Goal: Task Accomplishment & Management: Complete application form

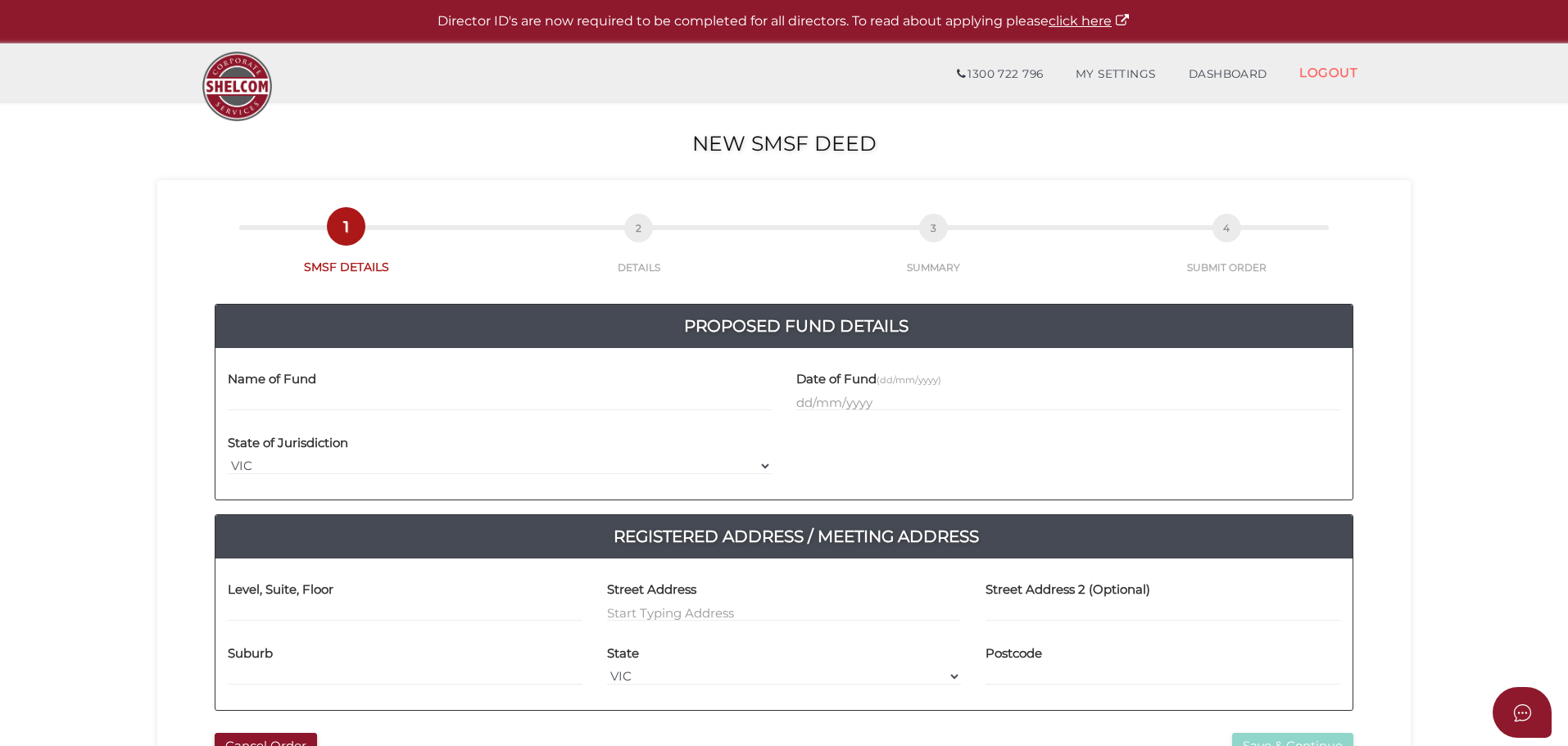
click at [378, 396] on input "text" at bounding box center [499, 402] width 544 height 18
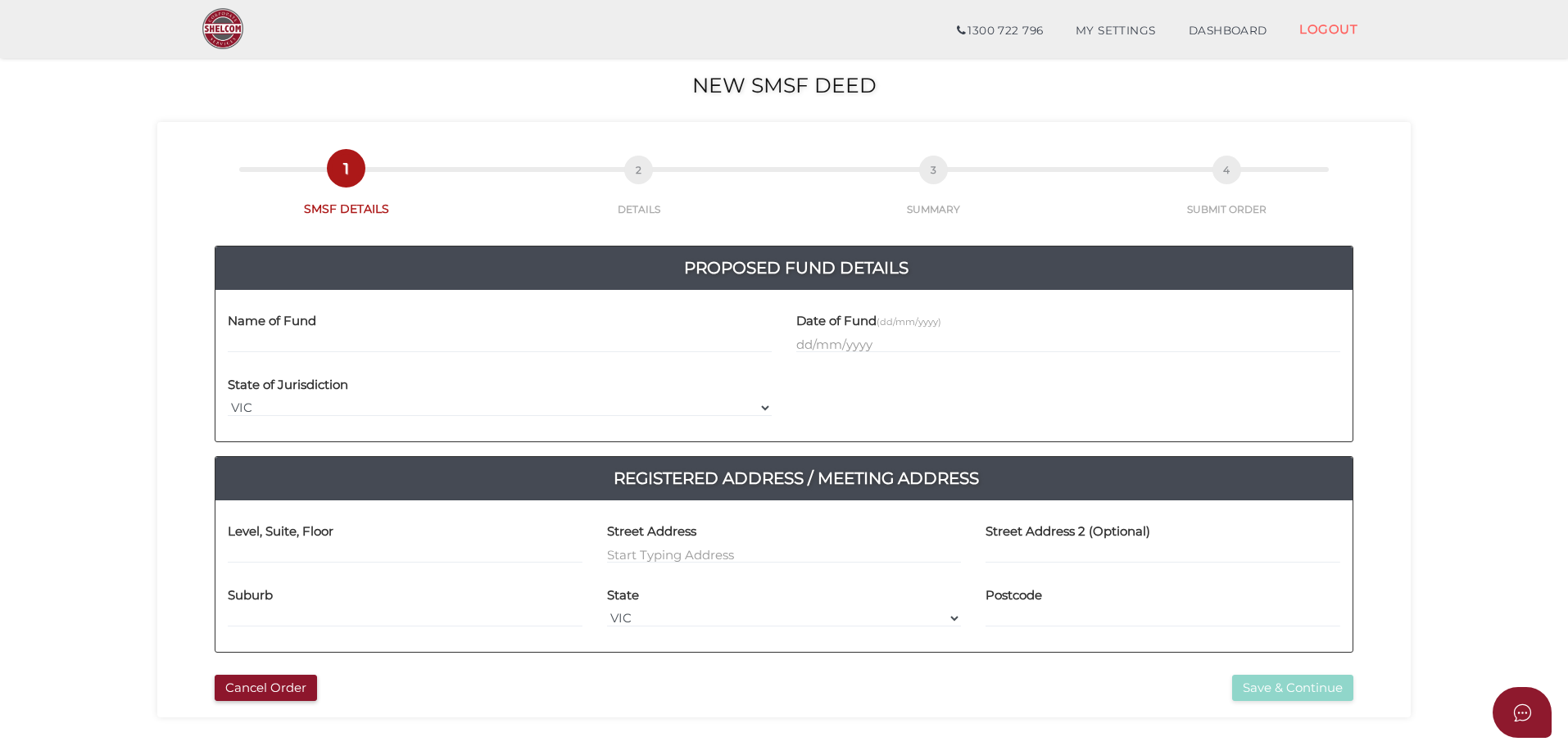
scroll to position [109, 0]
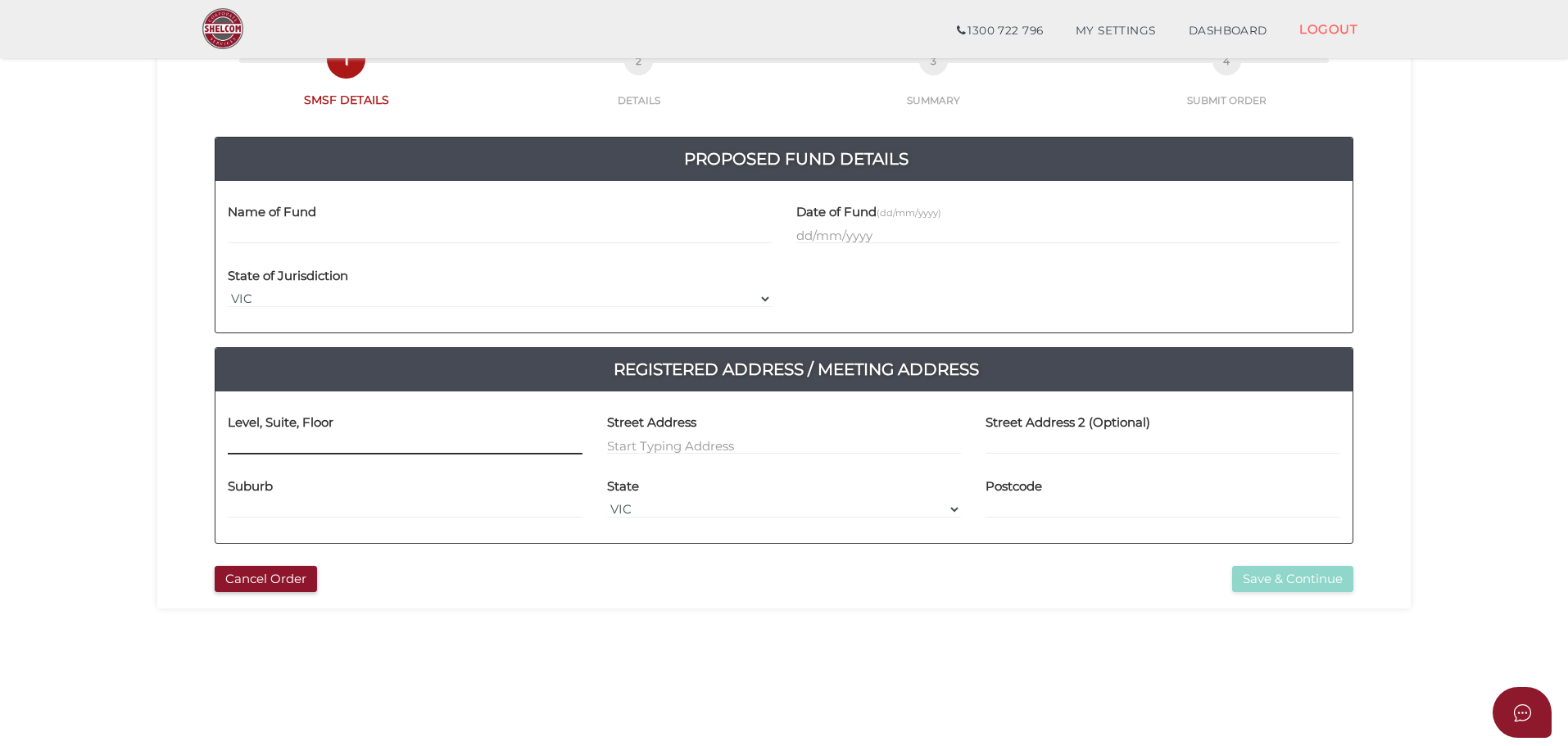
click at [281, 450] on input at bounding box center [405, 446] width 355 height 18
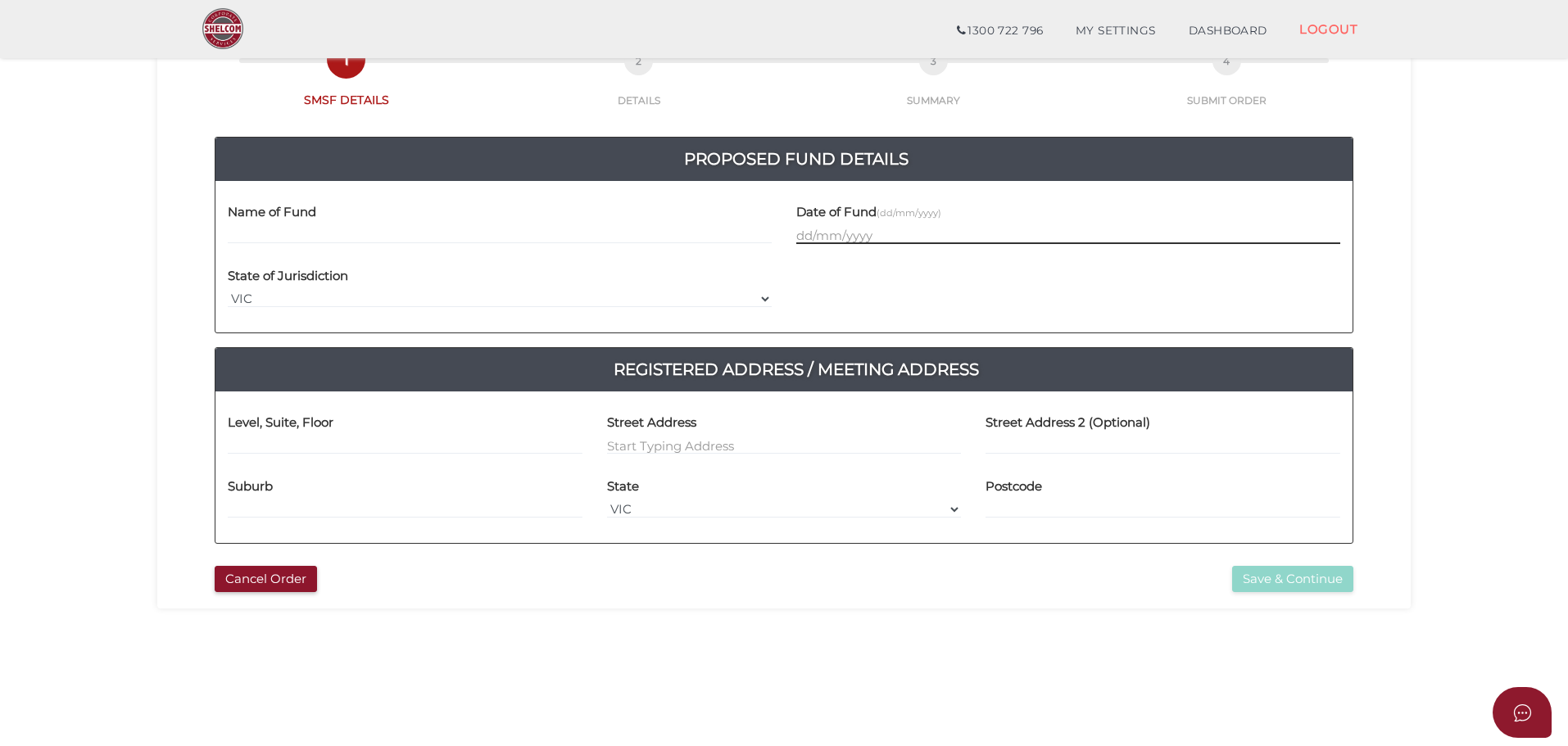
click at [837, 227] on input "text" at bounding box center [1068, 235] width 544 height 18
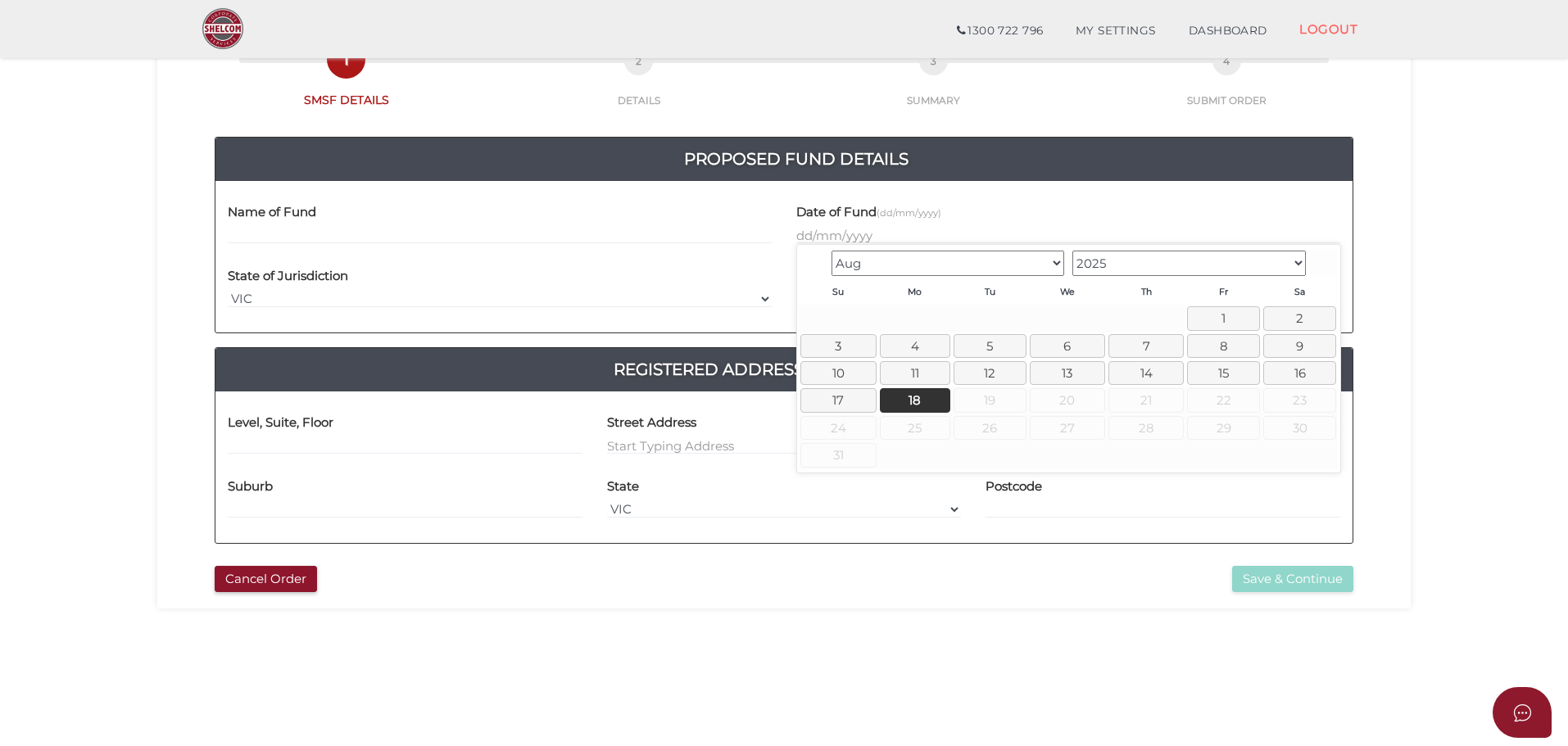
click at [978, 261] on select "May Jun [DATE] Aug" at bounding box center [947, 263] width 233 height 26
click at [1413, 231] on section "New SMSF Deed 9bec49457360e2385b10a0b04944752a 1 SMSF DETAILS 2 DETAILS 3 SUMMA…" at bounding box center [784, 443] width 1568 height 1018
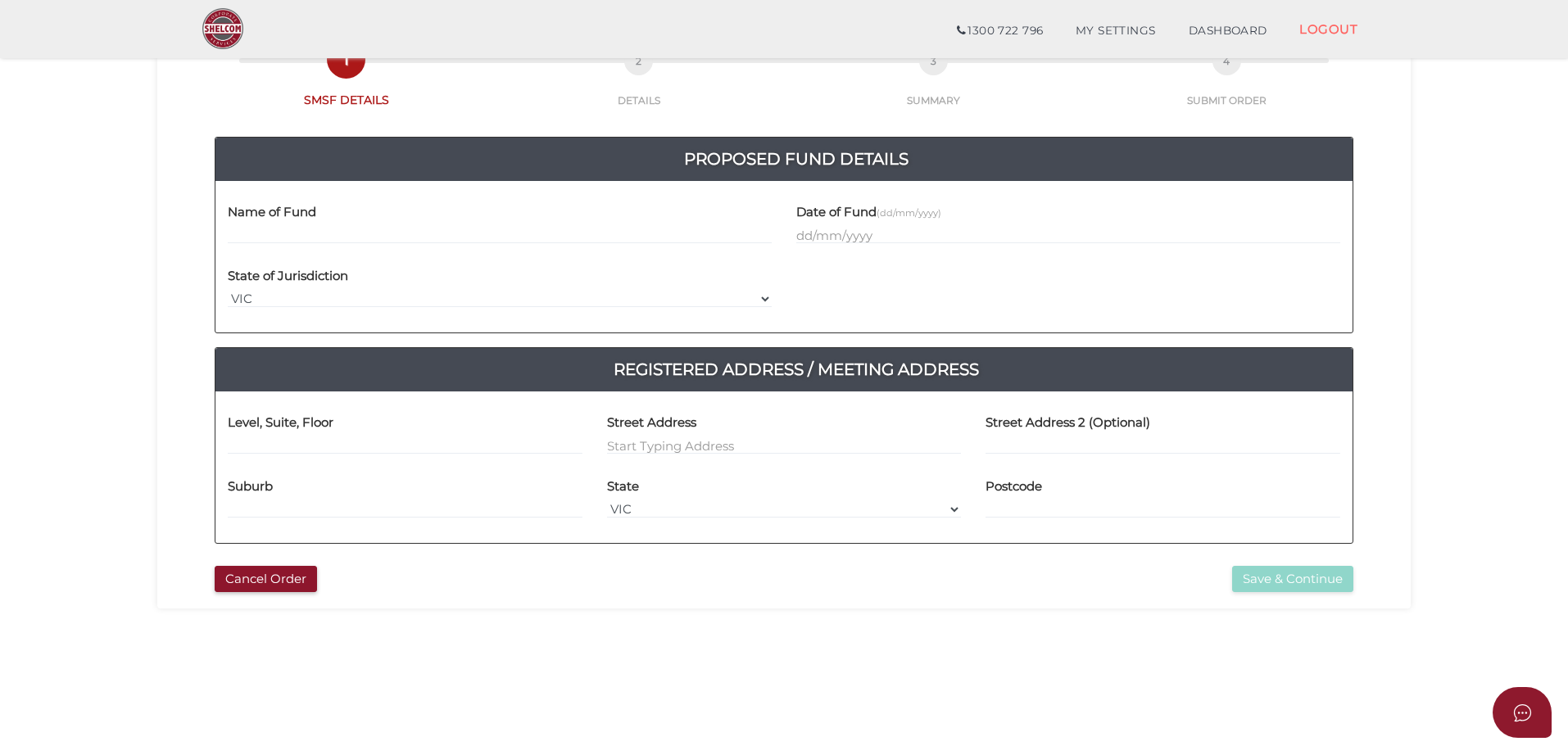
click at [256, 428] on h4 "Level, Suite, Floor" at bounding box center [281, 422] width 106 height 14
click at [253, 440] on input at bounding box center [405, 446] width 355 height 18
click at [184, 449] on div "Proposed Fund Details 1ad20873daa4c60629f4bb84506ad669-2 9bec49457360e2385b10a0…" at bounding box center [784, 333] width 1229 height 450
drag, startPoint x: 339, startPoint y: 450, endPoint x: 208, endPoint y: 451, distance: 131.0
click at [196, 452] on div "Proposed Fund Details 1ad20873daa4c60629f4bb84506ad669-2 9bec49457360e2385b10a0…" at bounding box center [784, 333] width 1229 height 450
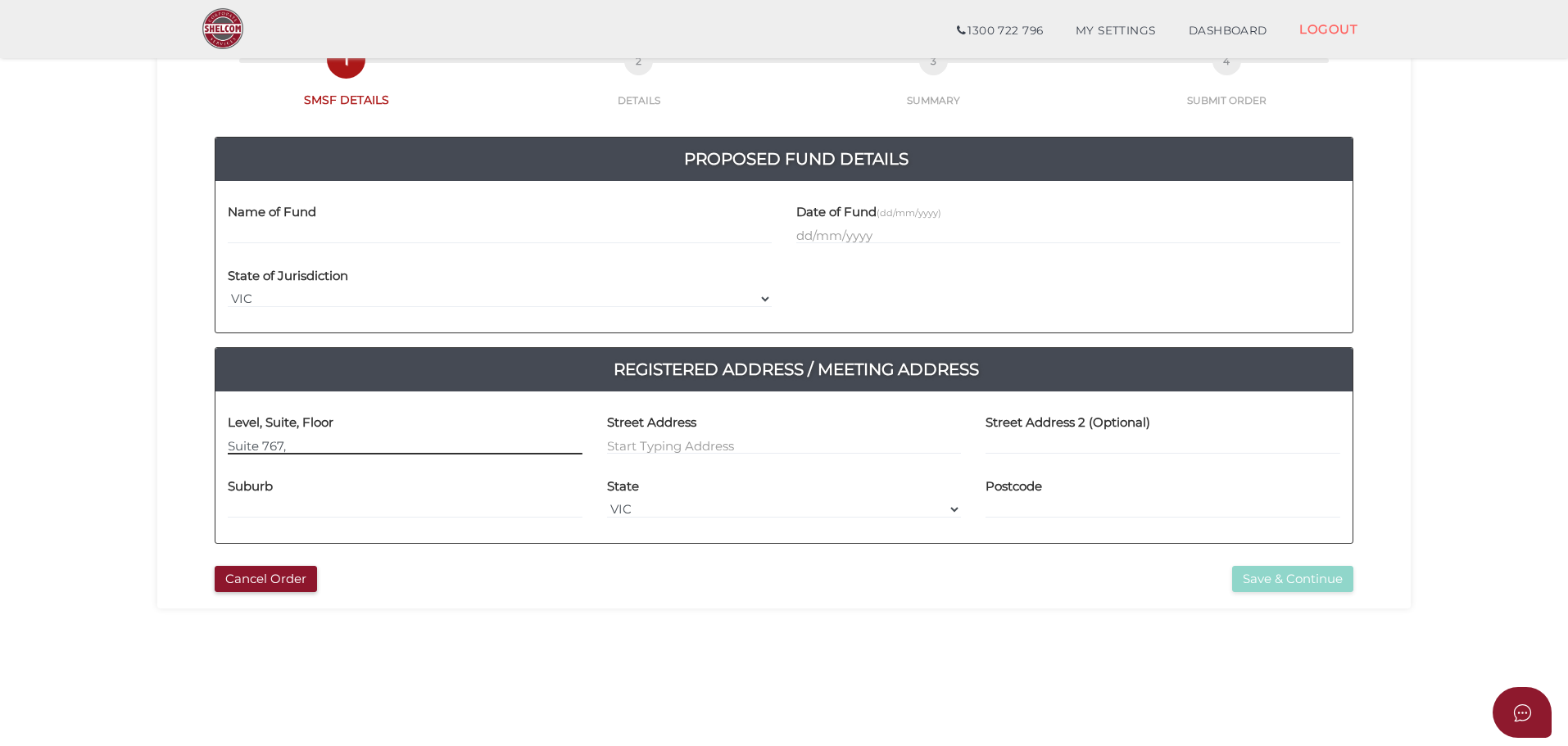
paste input "Transformational"
click at [372, 444] on input "Suite 767," at bounding box center [405, 446] width 355 height 18
click at [372, 443] on input "Suite 767," at bounding box center [405, 446] width 355 height 18
paste input "[PERSON_NAME] Chadstone, UL40, Level 2"
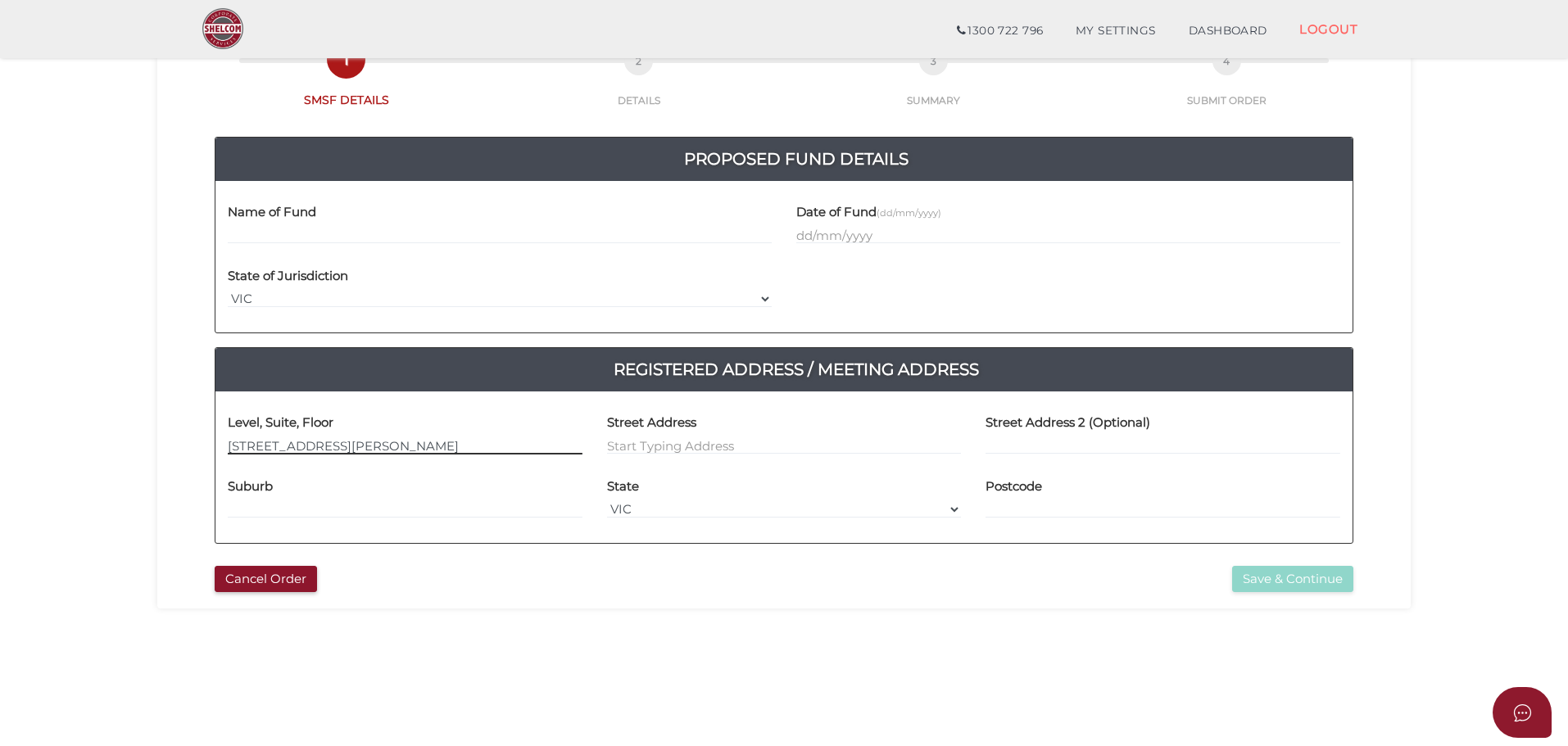
type input "[STREET_ADDRESS][PERSON_NAME]"
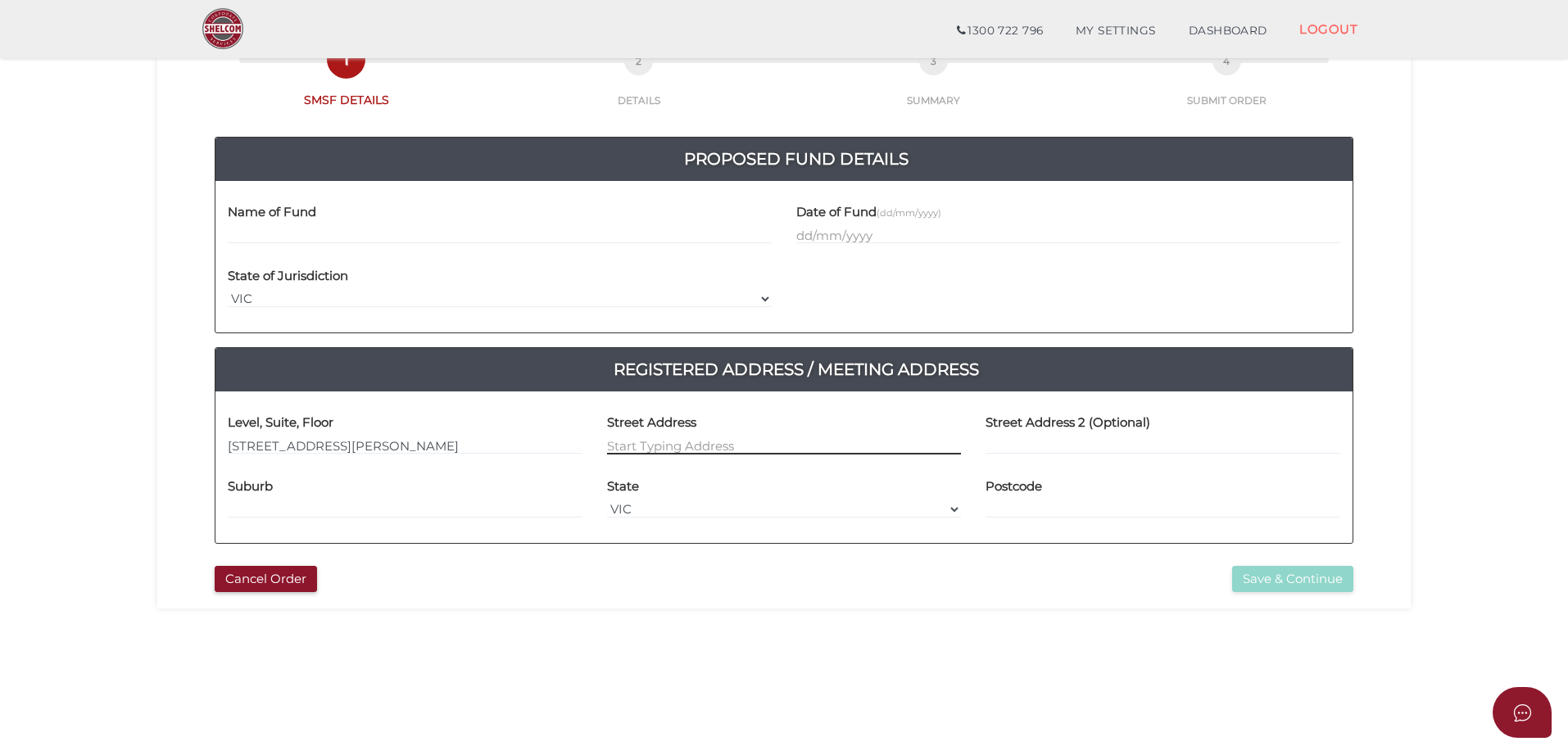
drag, startPoint x: 669, startPoint y: 449, endPoint x: 699, endPoint y: 461, distance: 32.3
click at [669, 450] on input at bounding box center [784, 446] width 355 height 18
paste input "[STREET_ADDRESS]"
type input "[STREET_ADDRESS]"
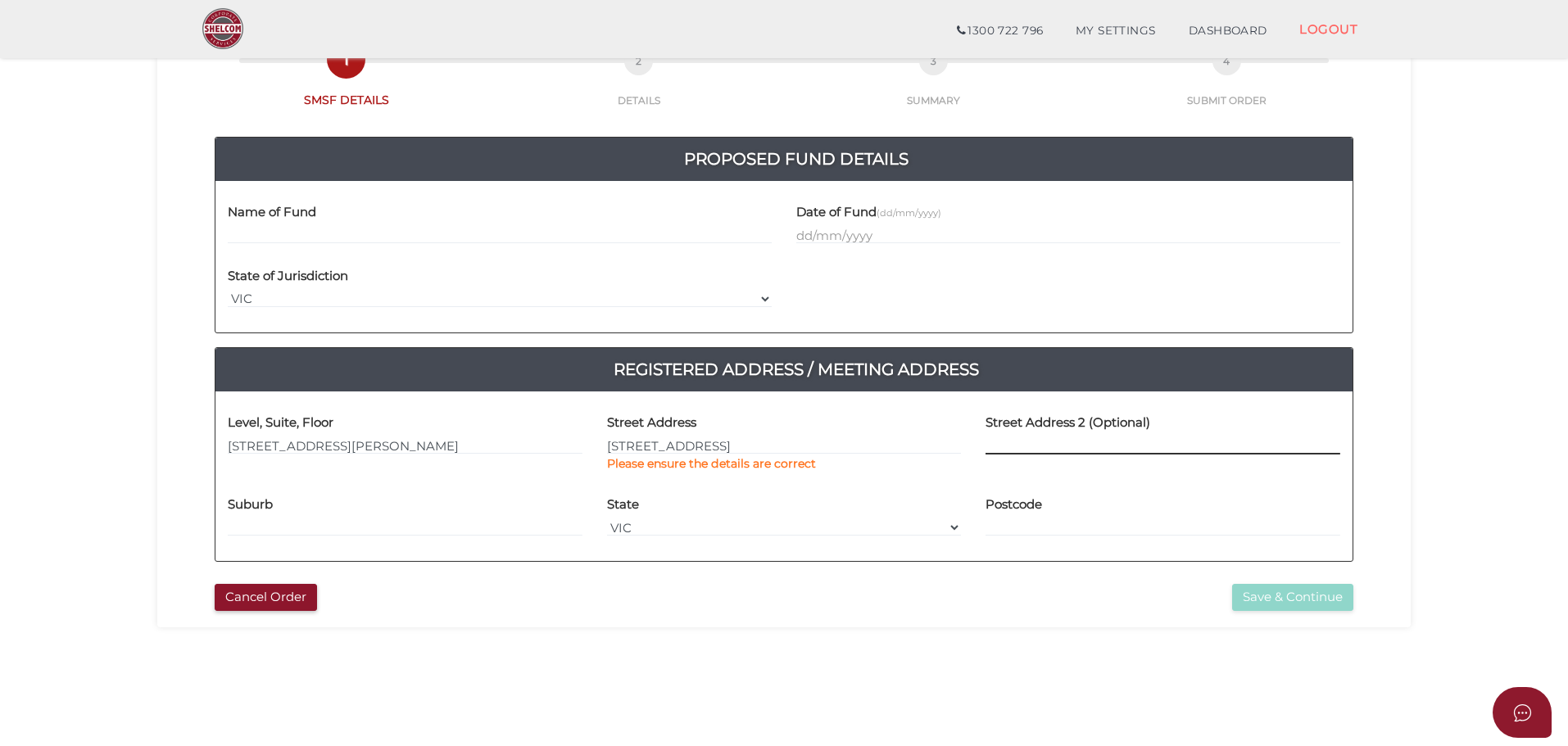
click at [1128, 444] on input at bounding box center [1163, 446] width 355 height 18
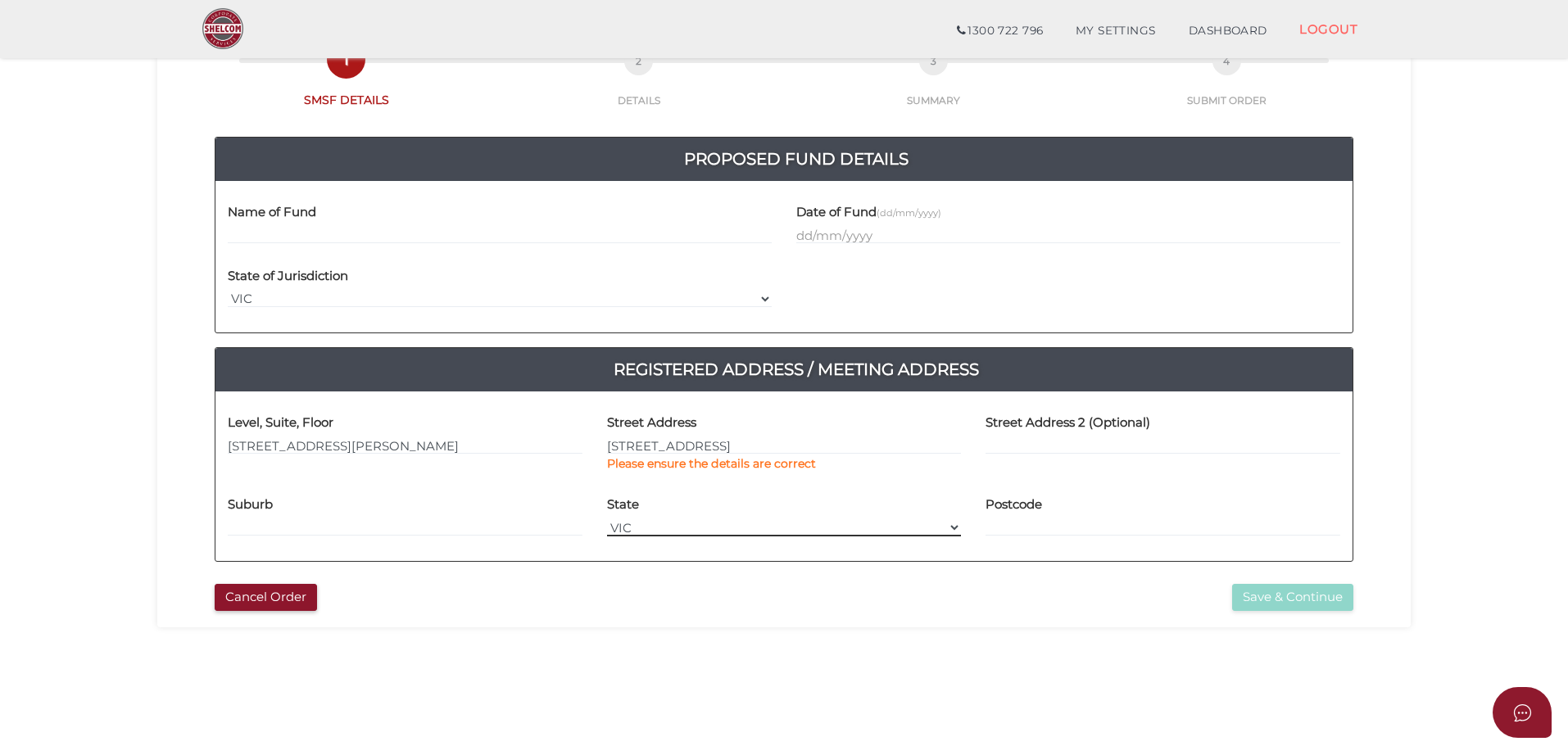
click at [662, 522] on select "VIC ACT [GEOGRAPHIC_DATA] [GEOGRAPHIC_DATA] QLD [GEOGRAPHIC_DATA] [GEOGRAPHIC_D…" at bounding box center [784, 528] width 355 height 18
click at [607, 518] on select "VIC ACT [GEOGRAPHIC_DATA] [GEOGRAPHIC_DATA] QLD [GEOGRAPHIC_DATA] [GEOGRAPHIC_D…" at bounding box center [784, 528] width 355 height 18
click at [353, 516] on div "Suburb" at bounding box center [405, 511] width 355 height 51
drag, startPoint x: 352, startPoint y: 516, endPoint x: 347, endPoint y: 523, distance: 8.6
click at [350, 519] on div "Suburb" at bounding box center [405, 511] width 355 height 51
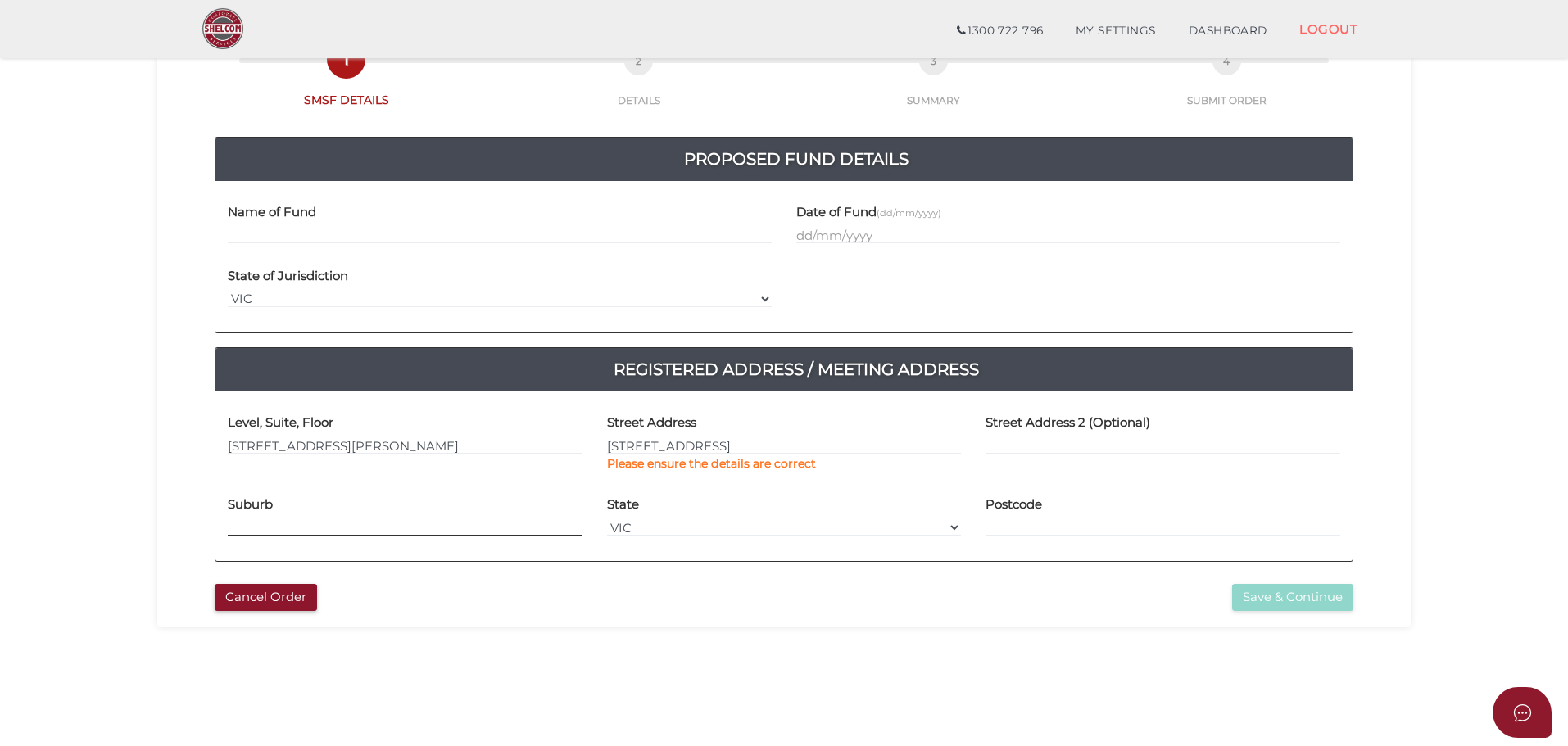
click at [344, 531] on input at bounding box center [405, 528] width 355 height 18
type input "Chadstone"
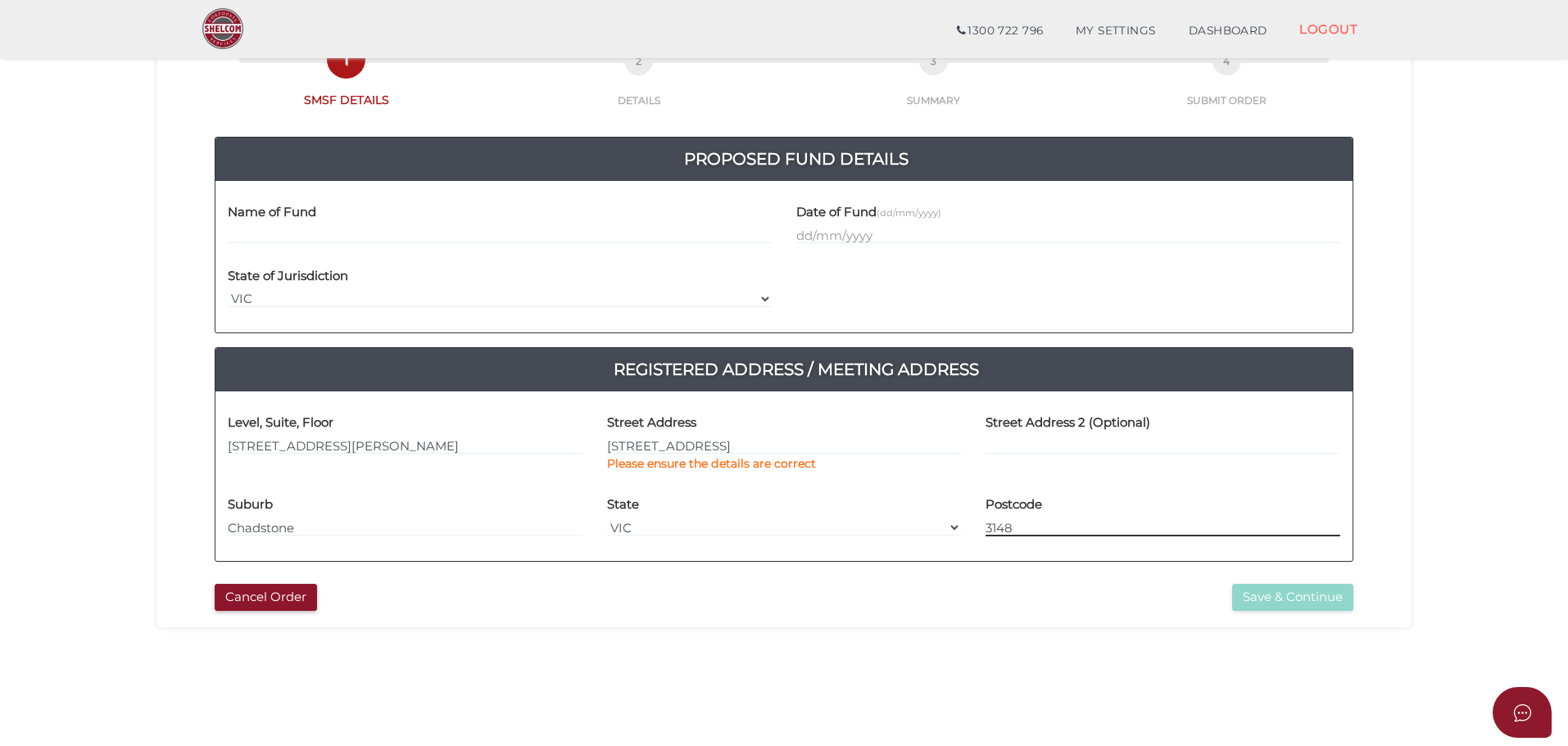
type input "3148"
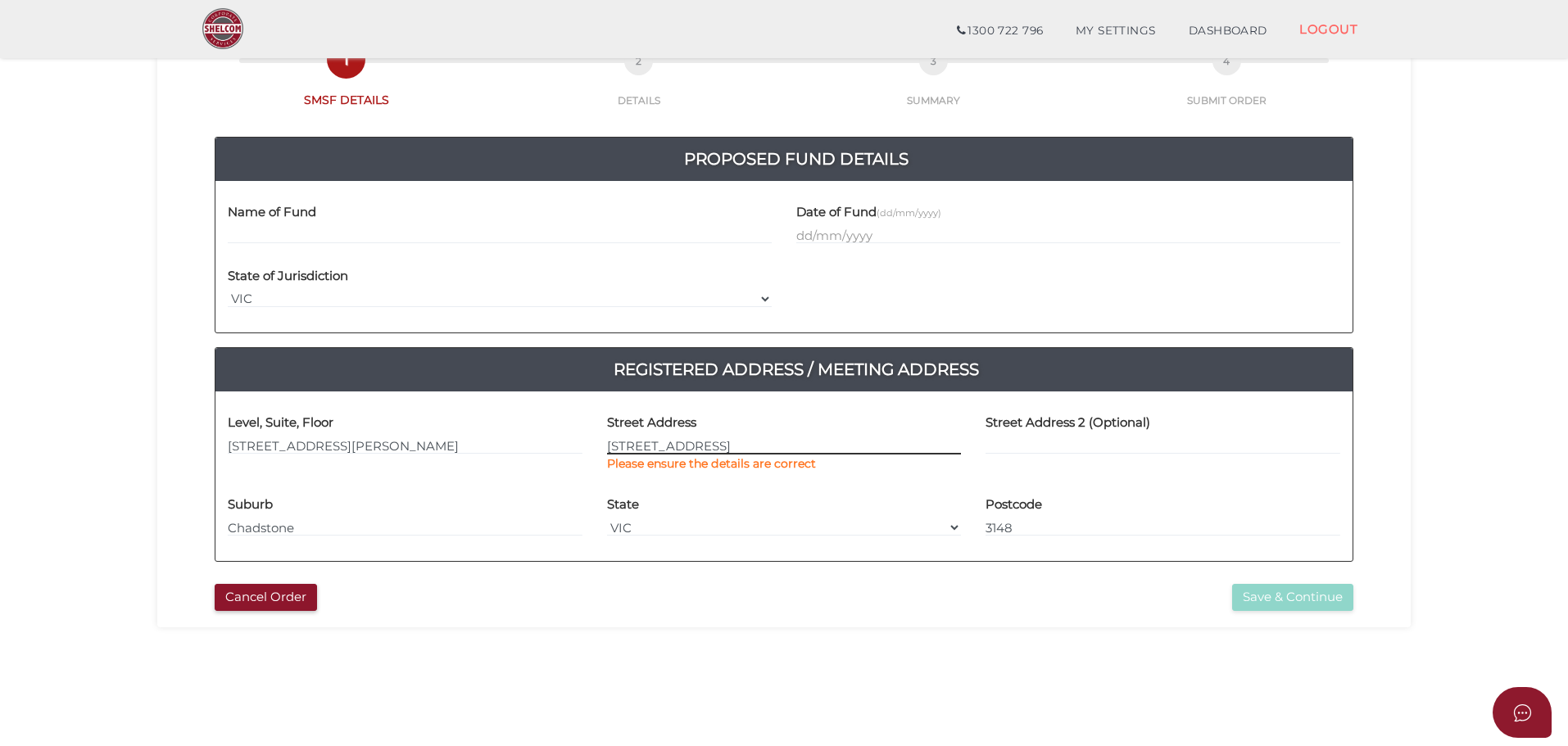
click at [667, 450] on input "[STREET_ADDRESS]" at bounding box center [784, 446] width 355 height 18
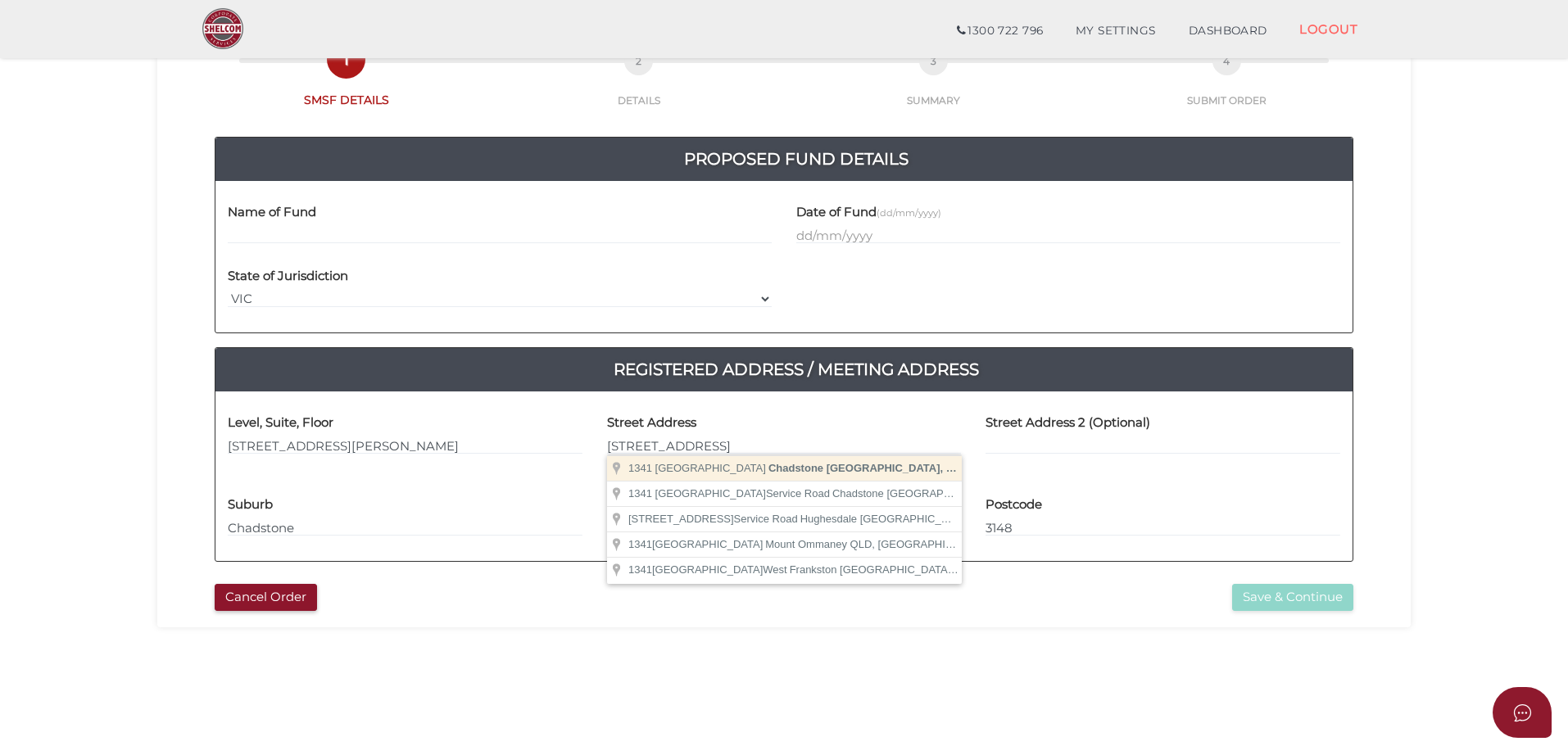
type input "[STREET_ADDRESS]"
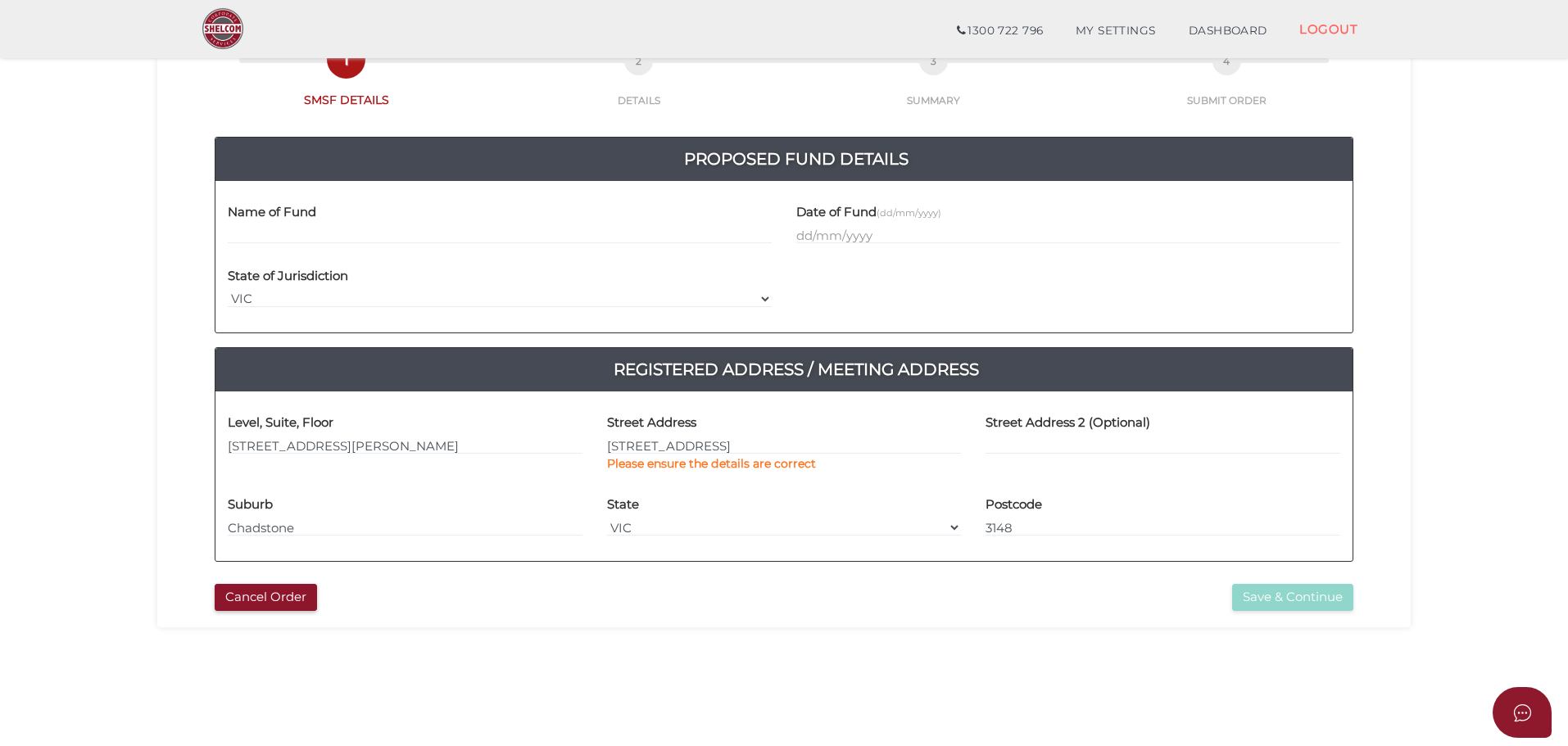
type input "[STREET_ADDRESS]"
type input "Chadstone"
select select "VIC"
type input "3148"
click at [466, 455] on div "Level, Suite, Floor" at bounding box center [405, 445] width 379 height 82
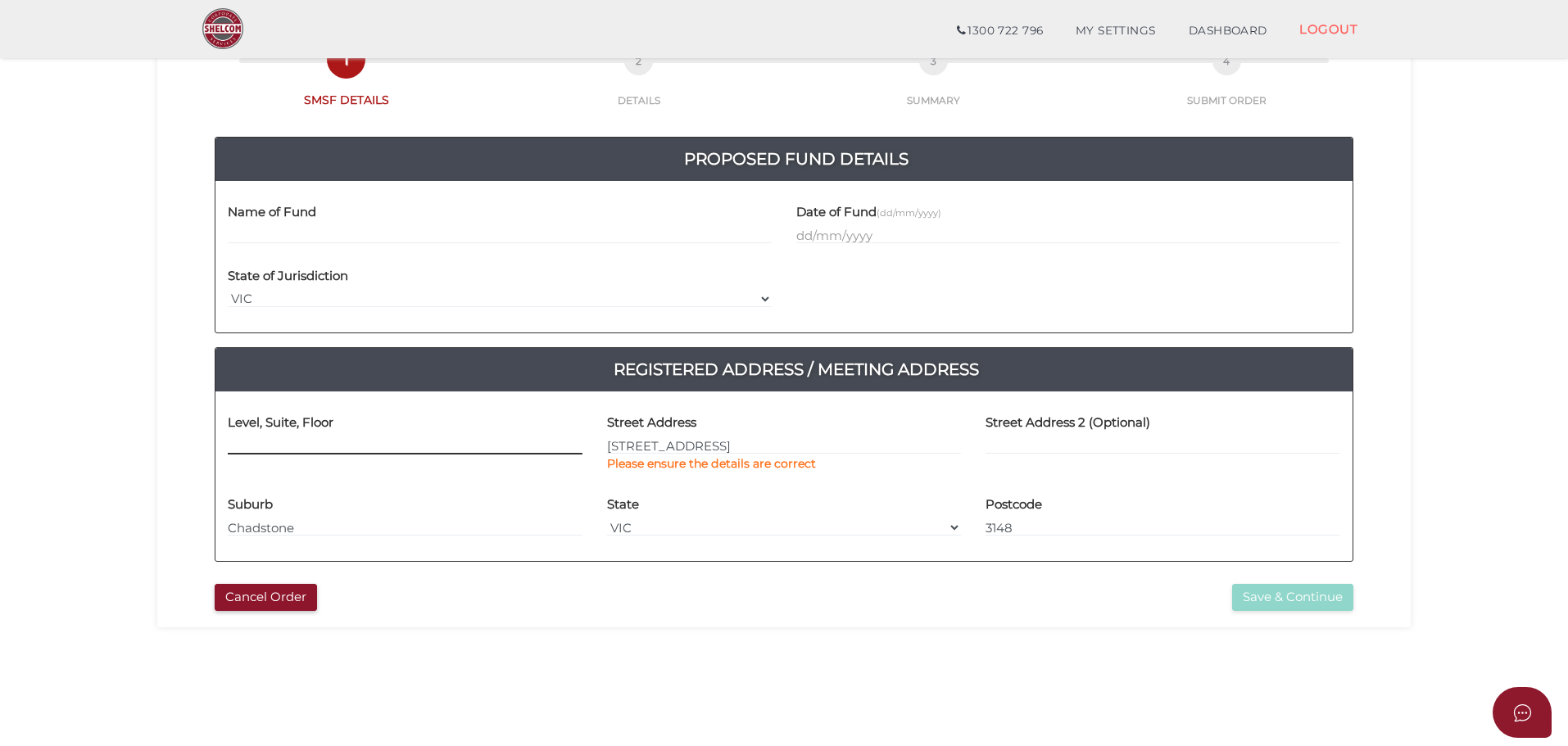
click at [447, 449] on input at bounding box center [405, 446] width 355 height 18
click at [1442, 474] on section "New SMSF Deed 9bec49457360e2385b10a0b04944752a 1 SMSF DETAILS 2 DETAILS 3 SUMMA…" at bounding box center [784, 443] width 1568 height 1018
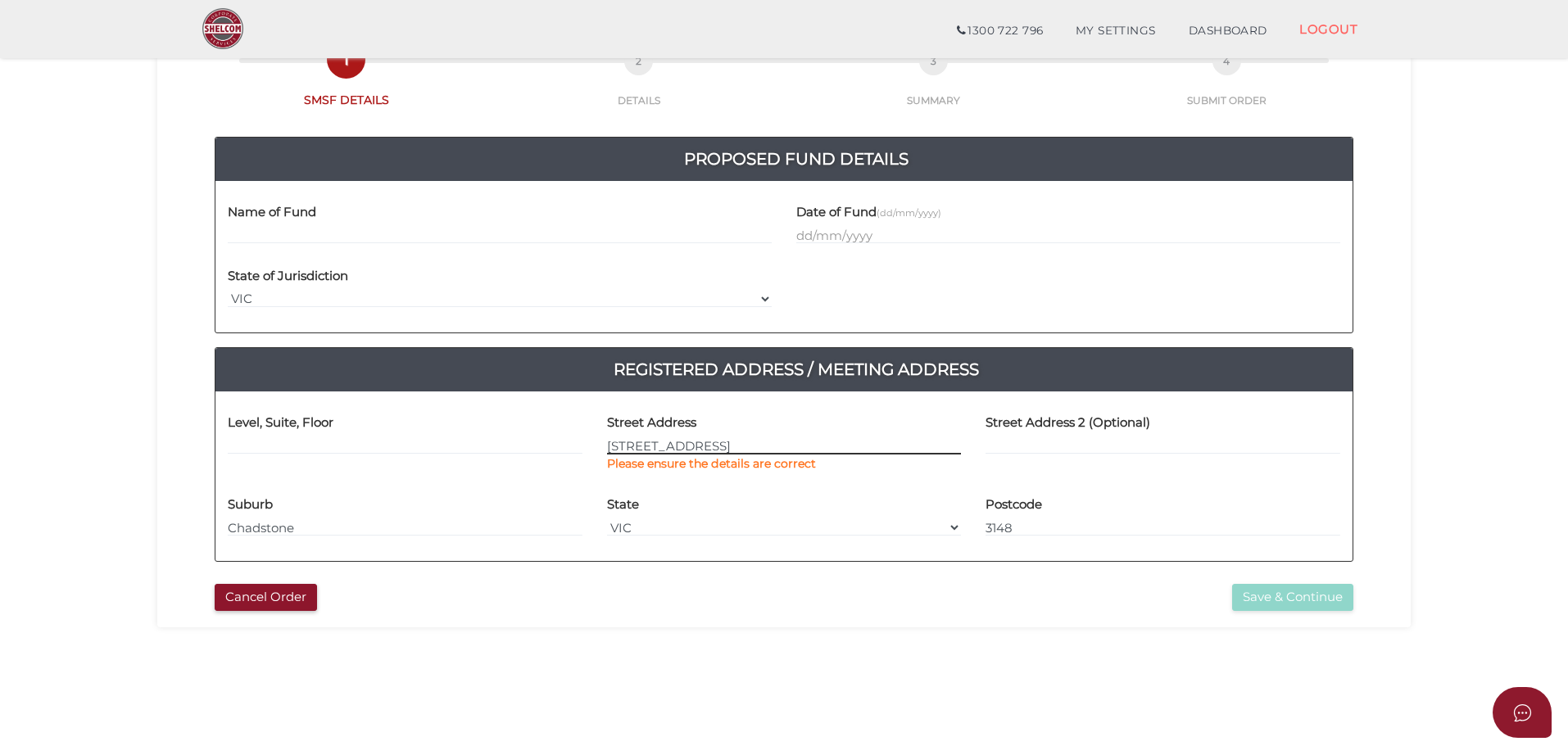
click at [689, 451] on input "[STREET_ADDRESS]" at bounding box center [784, 446] width 355 height 18
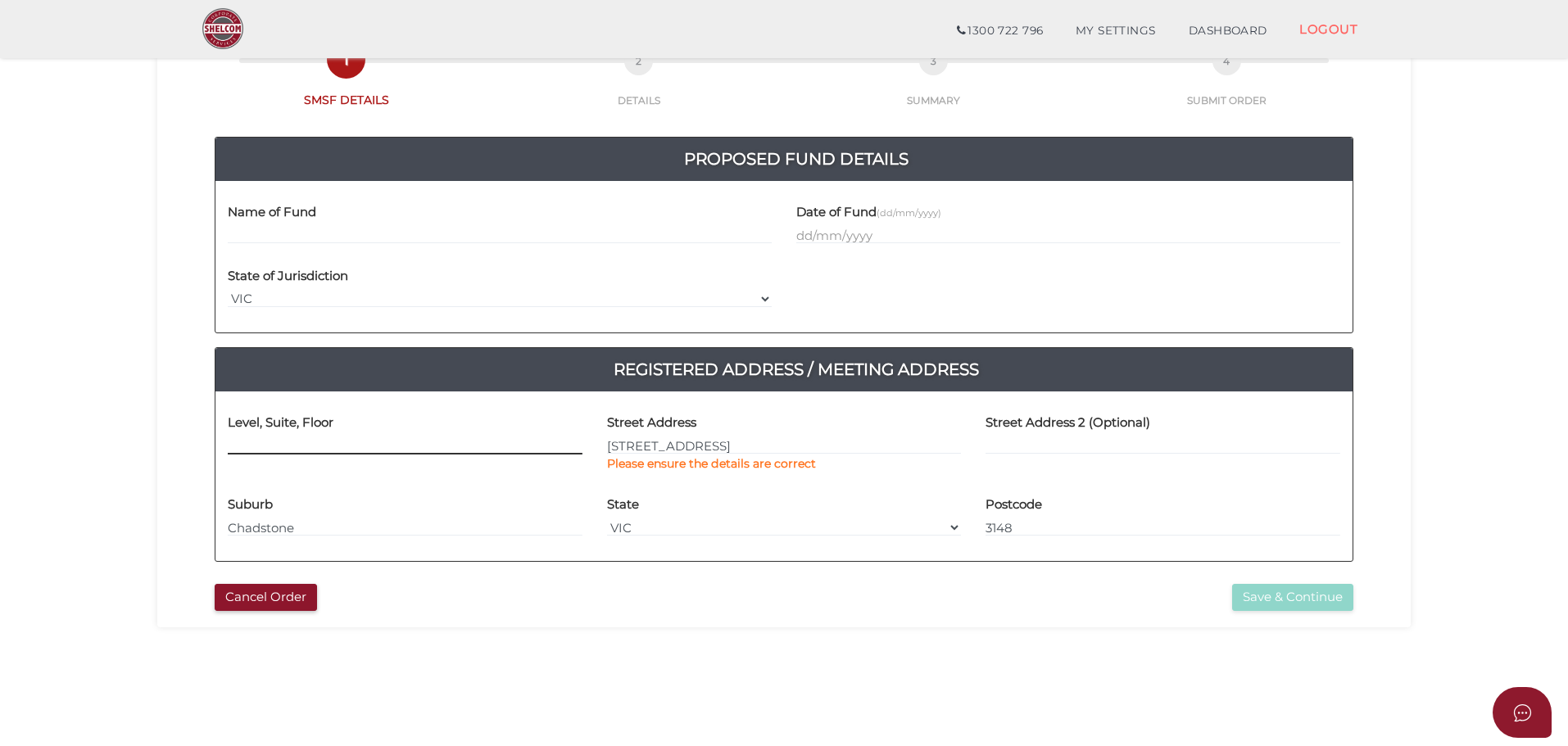
click at [285, 453] on input at bounding box center [405, 446] width 355 height 18
paste input "[STREET_ADDRESS][PERSON_NAME]"
type input "[STREET_ADDRESS][PERSON_NAME]"
click at [1442, 467] on section "New SMSF Deed 9bec49457360e2385b10a0b04944752a 1 SMSF DETAILS 2 DETAILS 3 SUMMA…" at bounding box center [784, 443] width 1568 height 1018
click at [736, 435] on div "Street Address [STREET_ADDRESS] Please ensure the details are correct" at bounding box center [784, 439] width 355 height 69
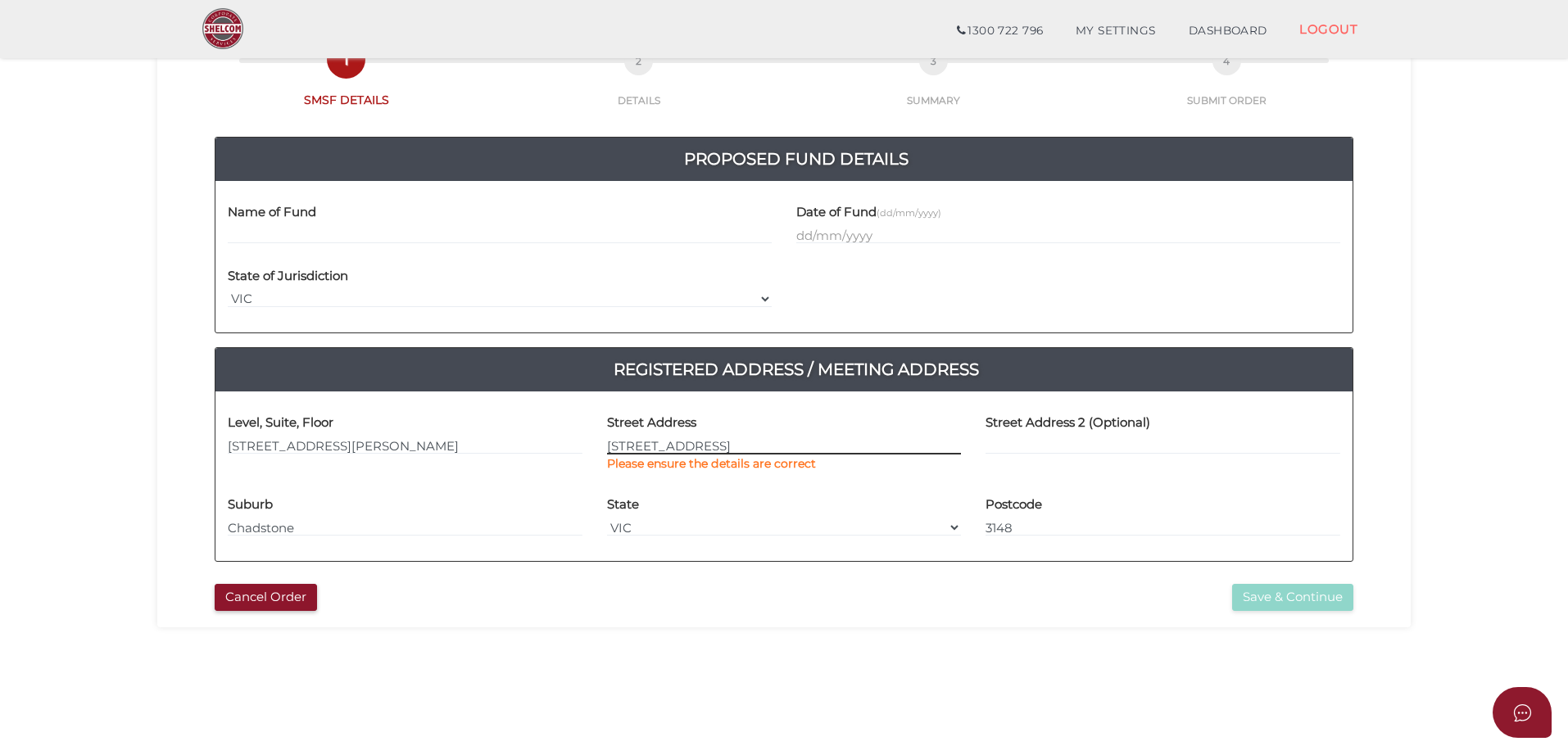
click at [741, 442] on input "[STREET_ADDRESS]" at bounding box center [784, 446] width 355 height 18
click at [1445, 388] on section "New SMSF Deed 9bec49457360e2385b10a0b04944752a 1 SMSF DETAILS 2 DETAILS 3 SUMMA…" at bounding box center [784, 443] width 1568 height 1018
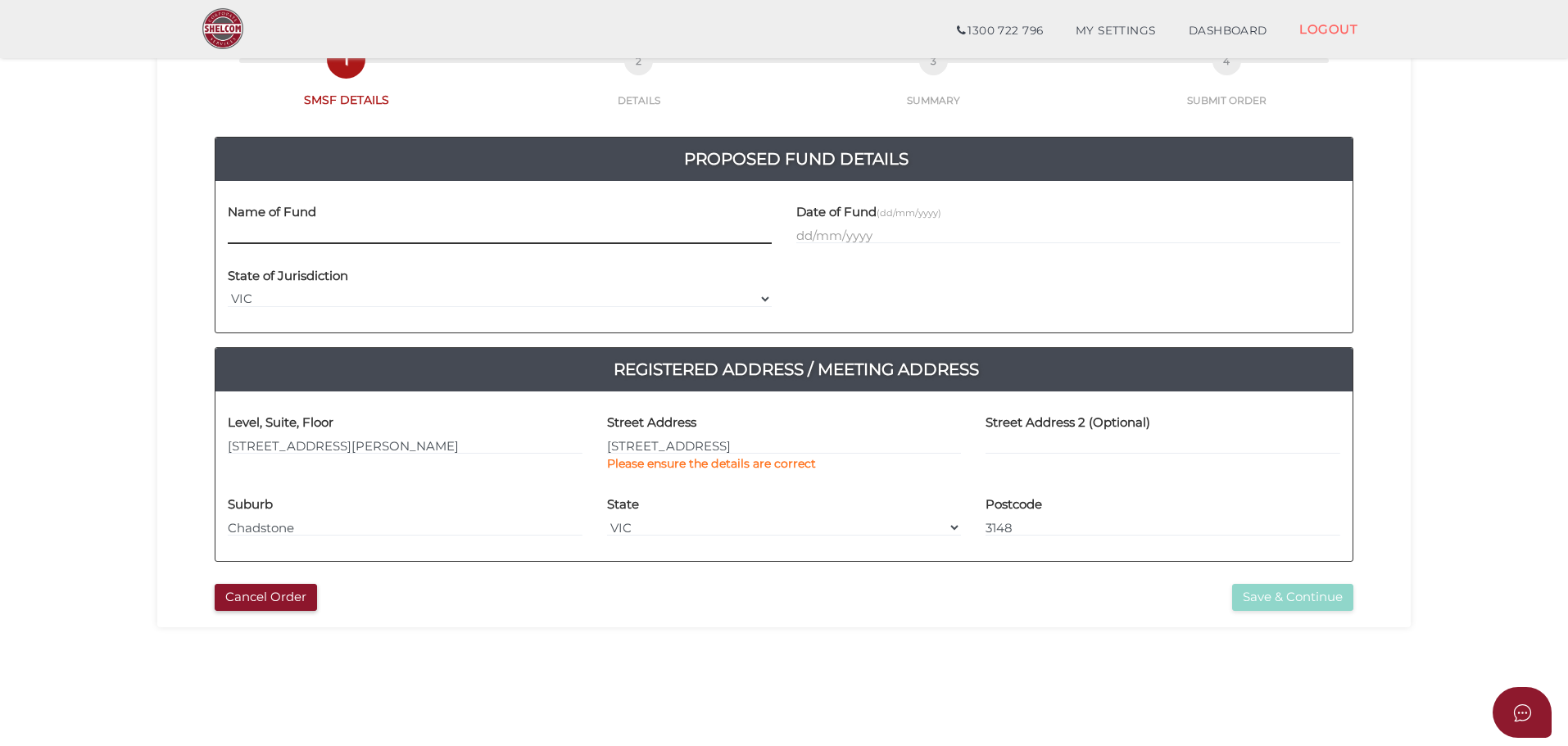
click at [311, 236] on input "text" at bounding box center [499, 235] width 544 height 18
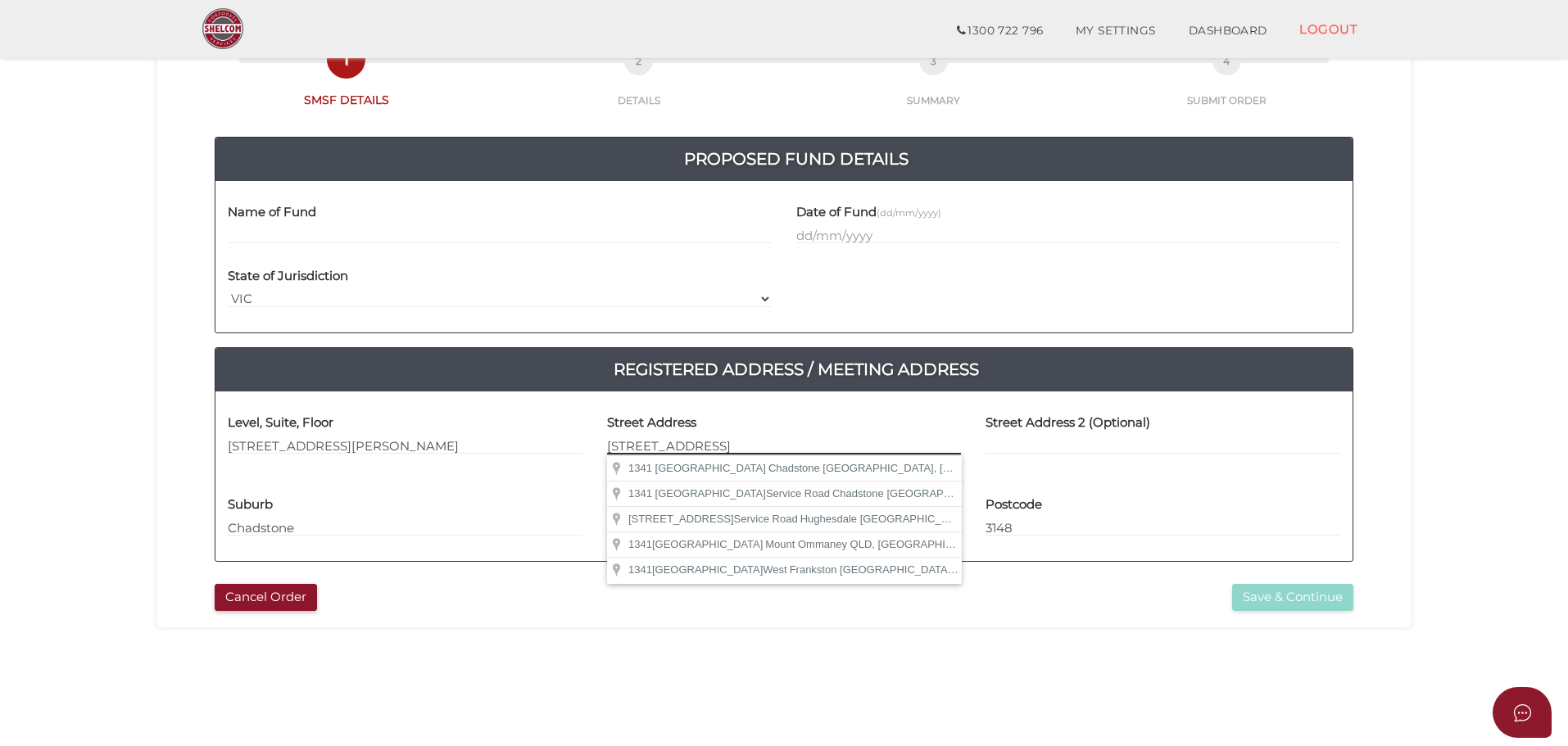
drag, startPoint x: 790, startPoint y: 444, endPoint x: 855, endPoint y: 443, distance: 65.0
click at [855, 443] on input "[STREET_ADDRESS]" at bounding box center [784, 446] width 355 height 18
type input "[STREET_ADDRESS]"
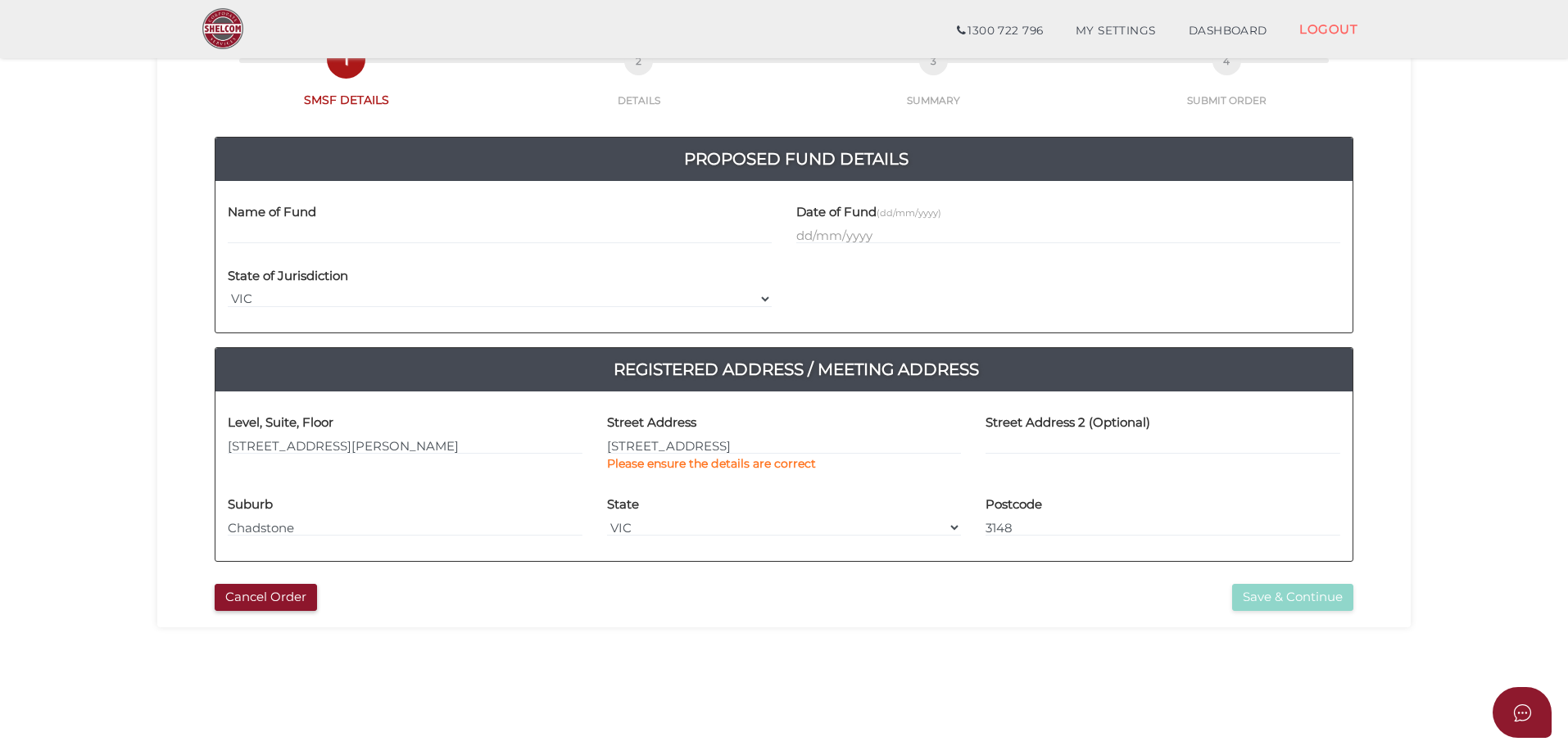
type input "[STREET_ADDRESS]"
type input "Chadstone"
select select "VIC"
type input "3148"
click at [1434, 321] on section "New SMSF Deed 9bec49457360e2385b10a0b04944752a 1 SMSF DETAILS 2 DETAILS 3 SUMMA…" at bounding box center [784, 443] width 1568 height 1018
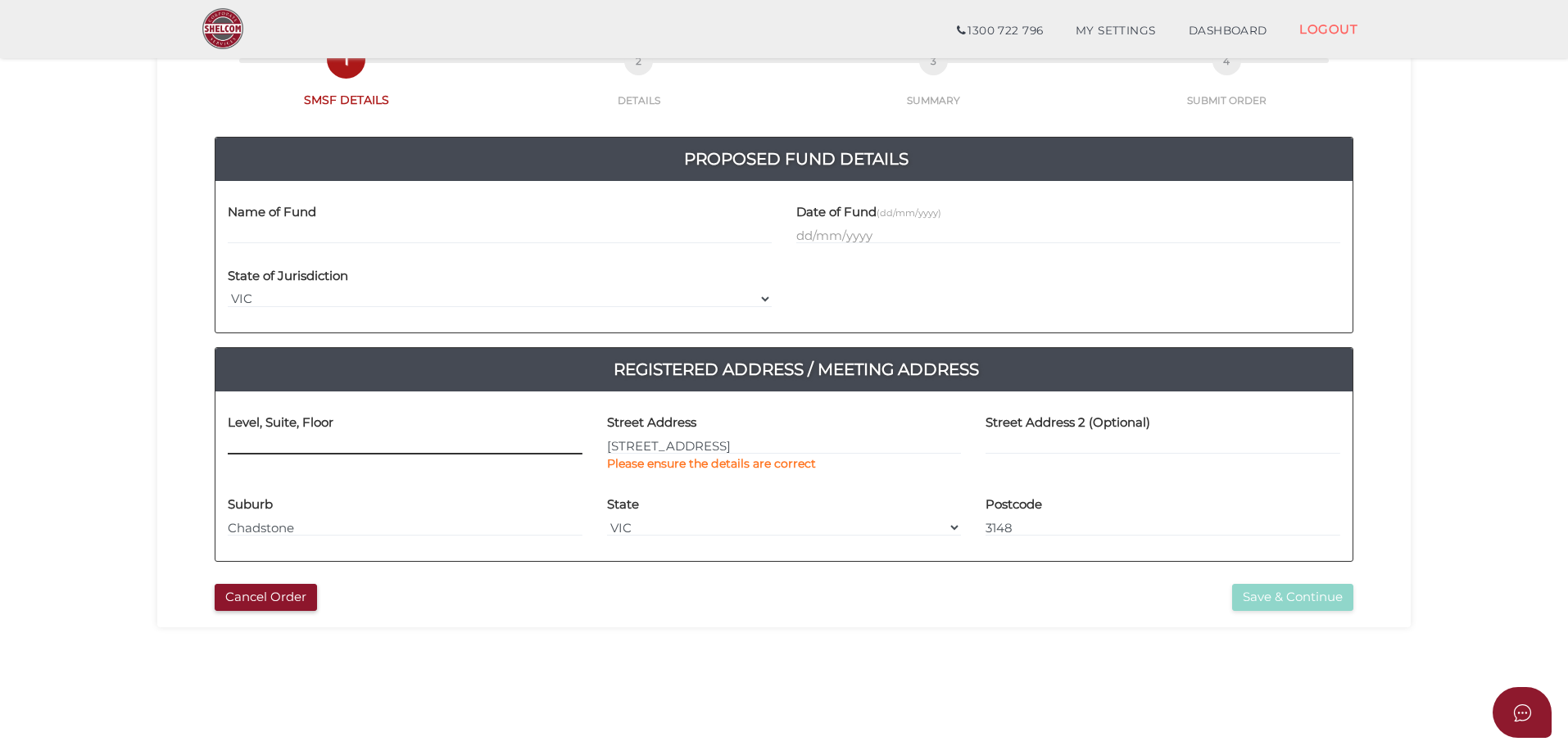
click at [399, 439] on input at bounding box center [405, 446] width 355 height 18
paste input "[STREET_ADDRESS][PERSON_NAME]"
type input "[STREET_ADDRESS][PERSON_NAME]"
click at [1052, 432] on label "Street Address 2 (Optional)" at bounding box center [1068, 421] width 165 height 34
click at [559, 449] on input "[STREET_ADDRESS][PERSON_NAME]" at bounding box center [405, 446] width 355 height 18
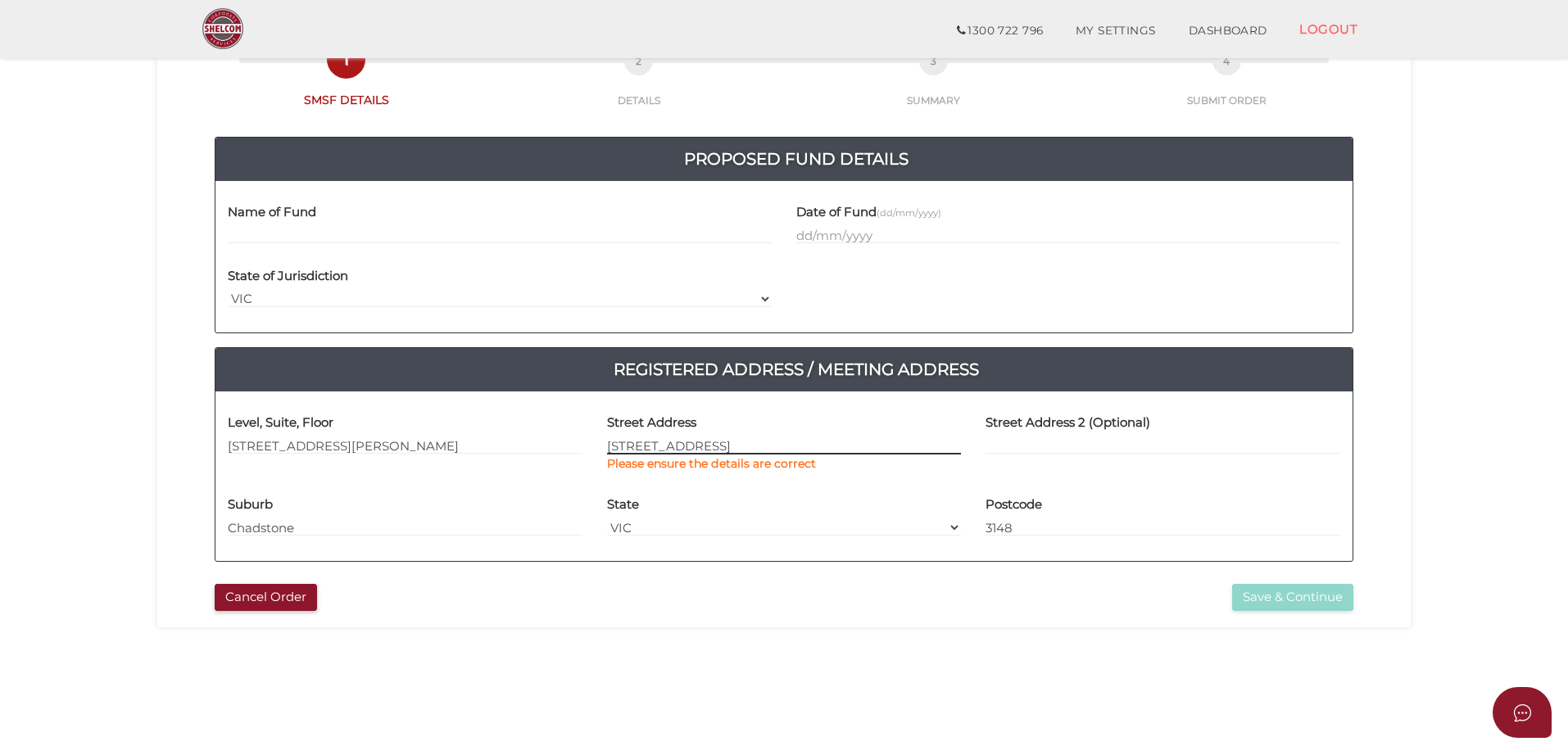
click at [752, 438] on input "[STREET_ADDRESS]" at bounding box center [784, 446] width 355 height 18
click at [748, 440] on input "[STREET_ADDRESS]" at bounding box center [784, 446] width 355 height 18
click at [748, 441] on input "[STREET_ADDRESS]" at bounding box center [784, 446] width 355 height 18
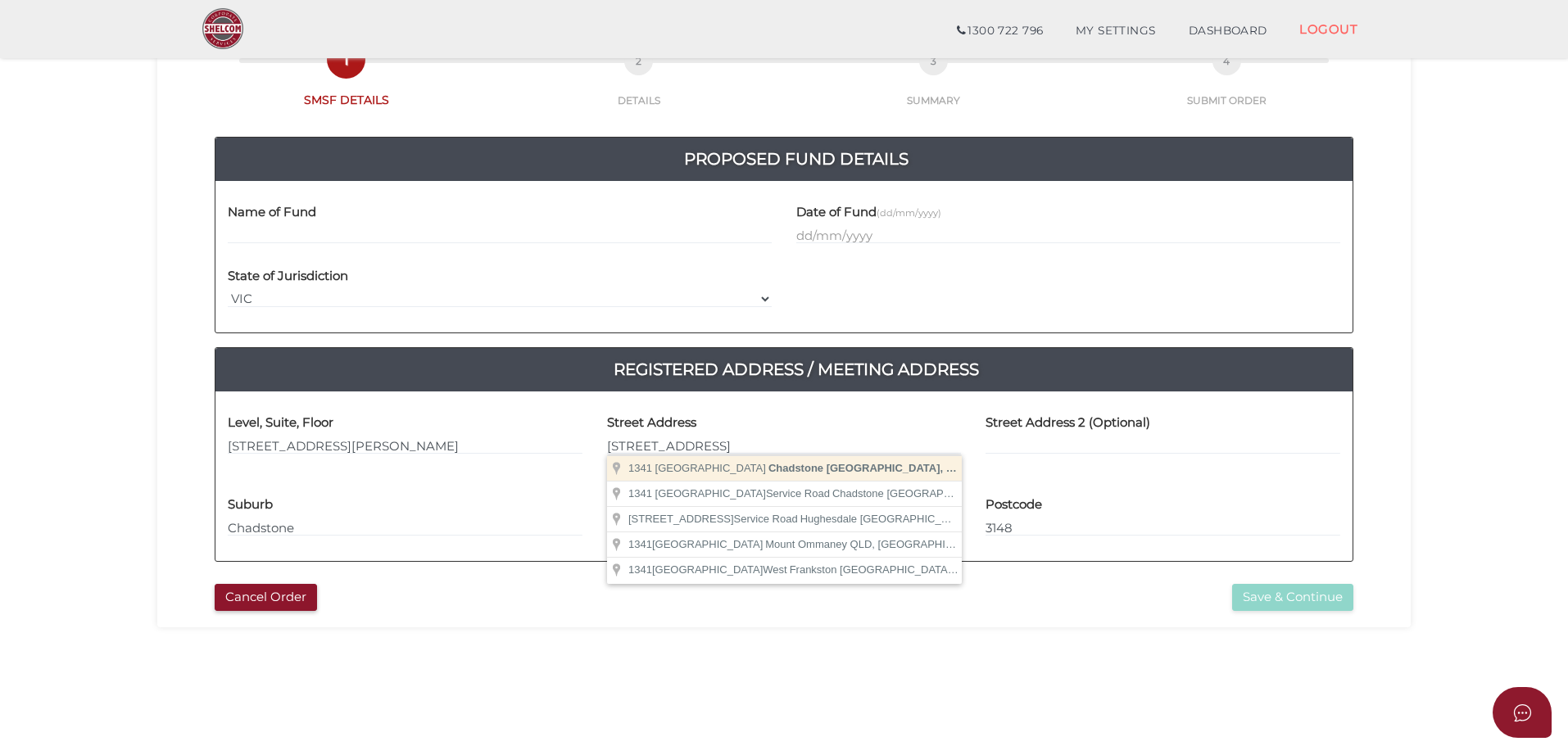
type input "[STREET_ADDRESS]"
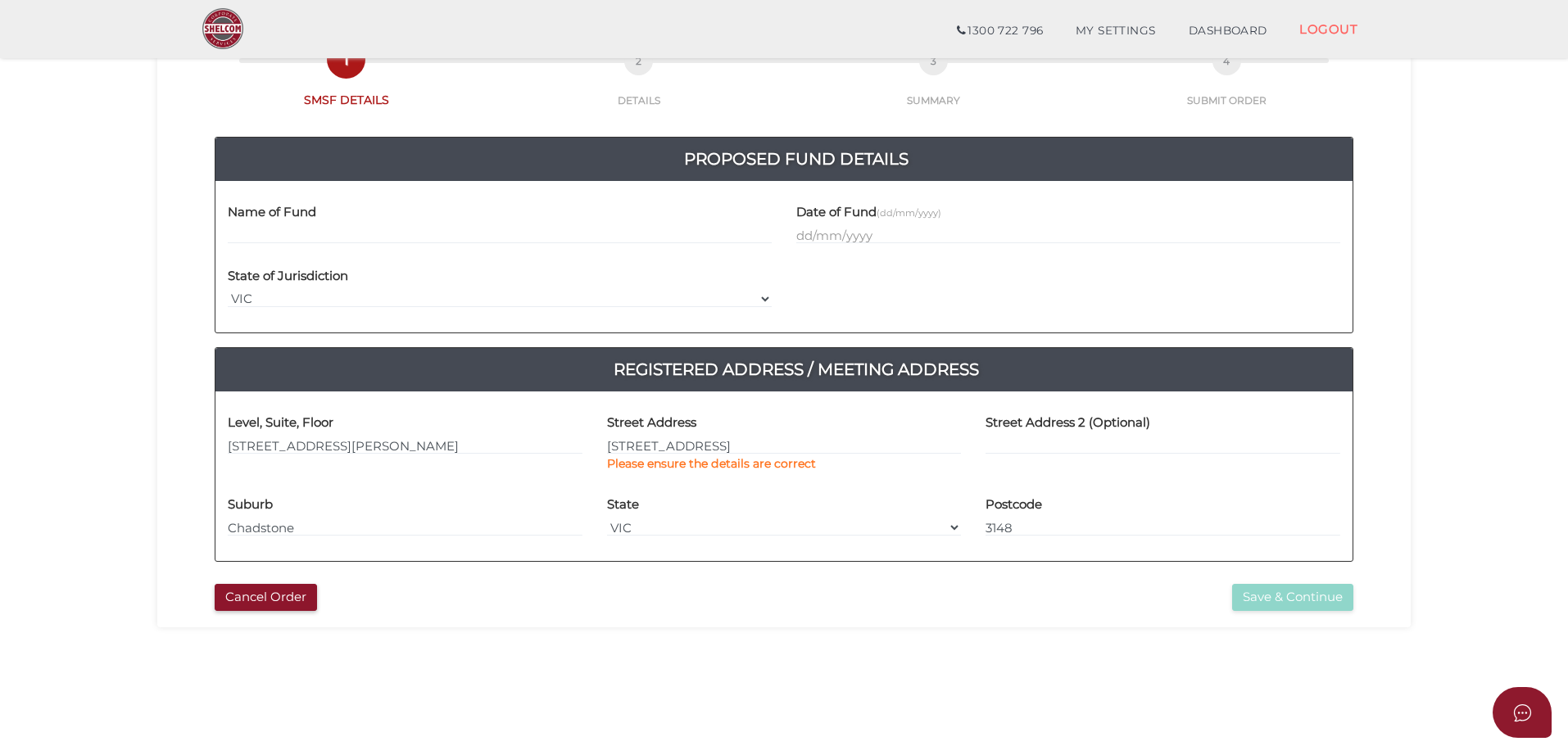
type input "[STREET_ADDRESS]"
type input "Chadstone"
select select "VIC"
type input "3148"
click at [1463, 370] on section "New SMSF Deed 9bec49457360e2385b10a0b04944752a 1 SMSF DETAILS 2 DETAILS 3 SUMMA…" at bounding box center [784, 443] width 1568 height 1018
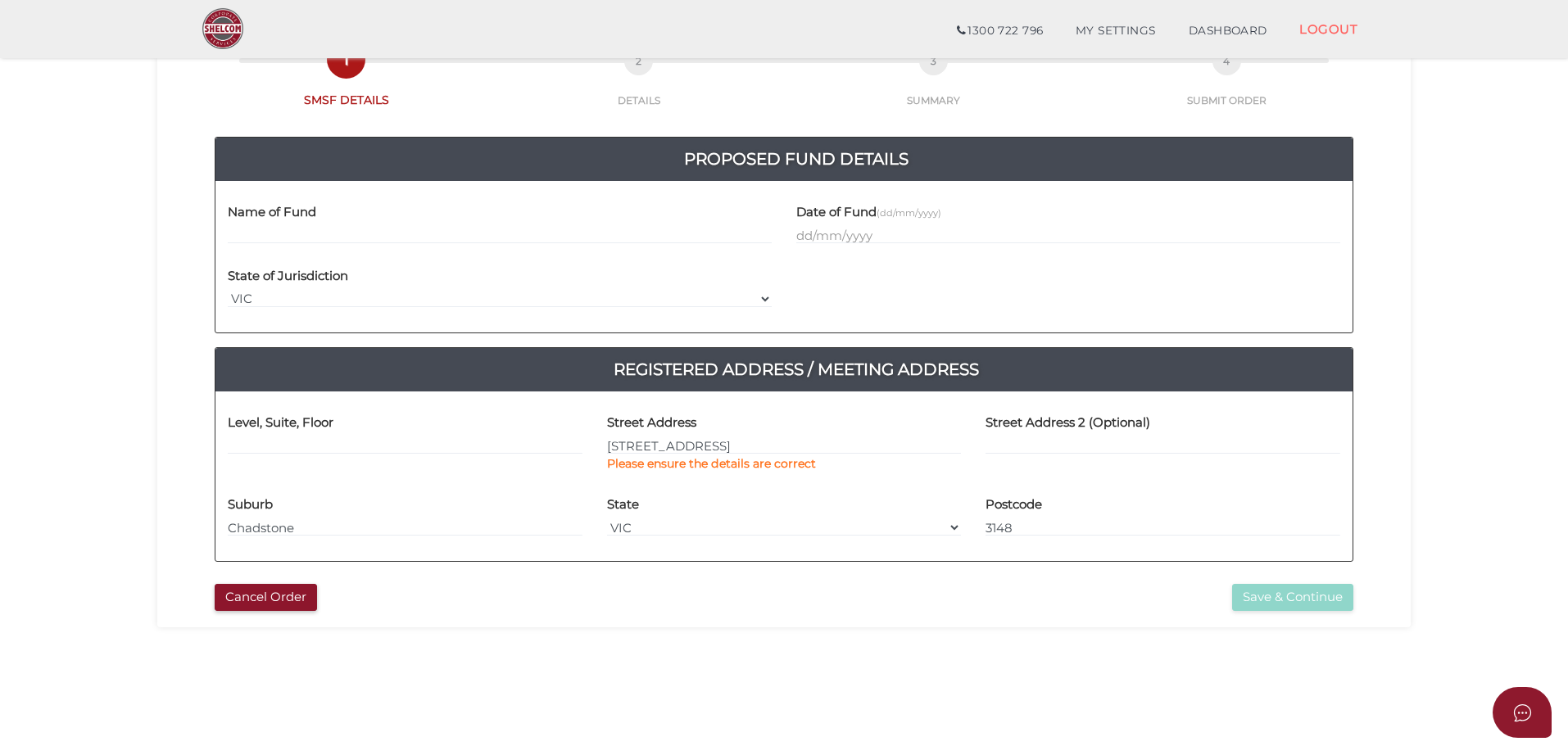
drag, startPoint x: 304, startPoint y: 517, endPoint x: 359, endPoint y: 514, distance: 55.1
click at [304, 517] on div "Suburb Chadstone" at bounding box center [405, 511] width 355 height 51
click at [839, 517] on div "State VIC ACT [GEOGRAPHIC_DATA] NT QLD TAS [GEOGRAPHIC_DATA] SA" at bounding box center [784, 511] width 355 height 51
click at [683, 442] on input "[STREET_ADDRESS]" at bounding box center [784, 446] width 355 height 18
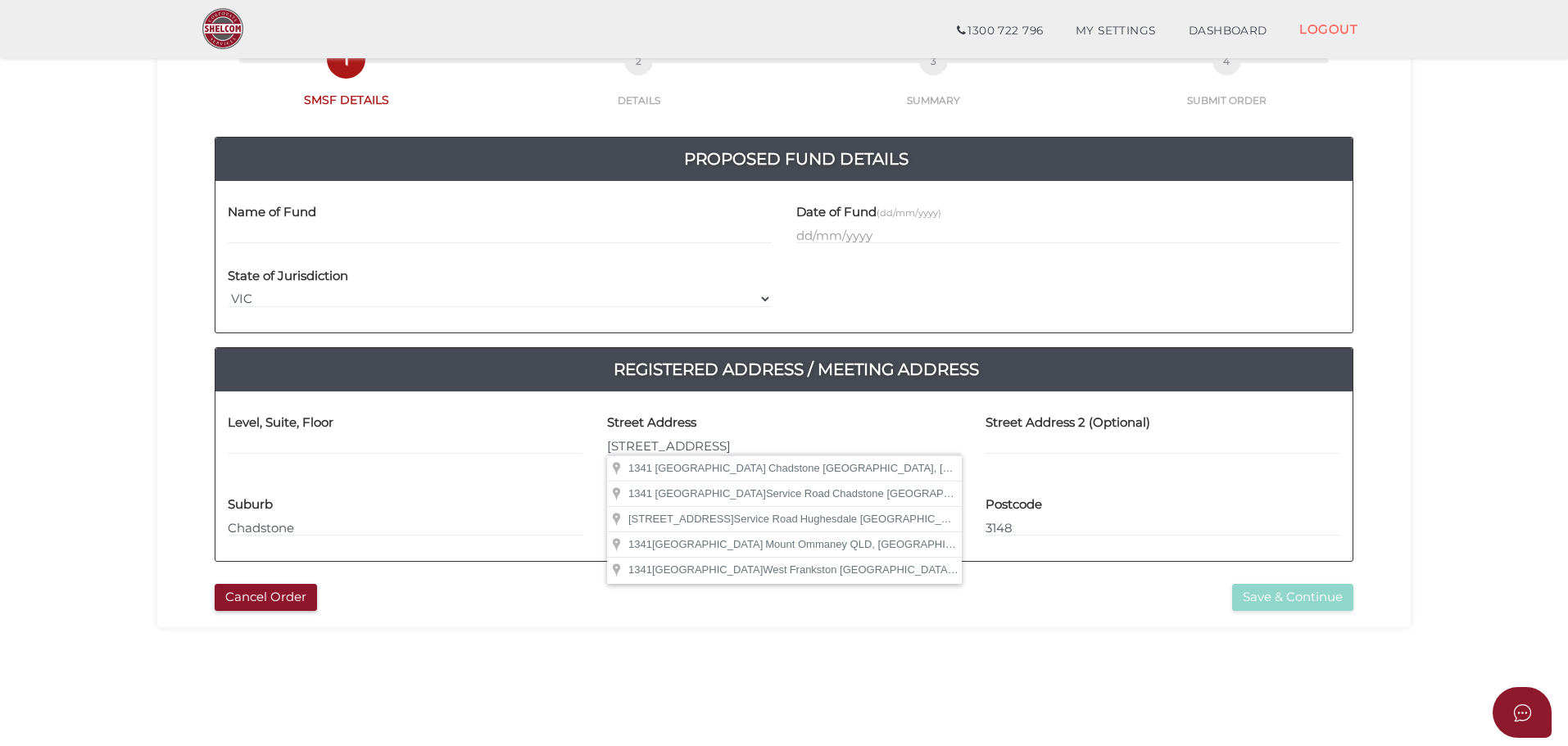
click at [496, 433] on div "Level, Suite, Floor" at bounding box center [405, 430] width 355 height 51
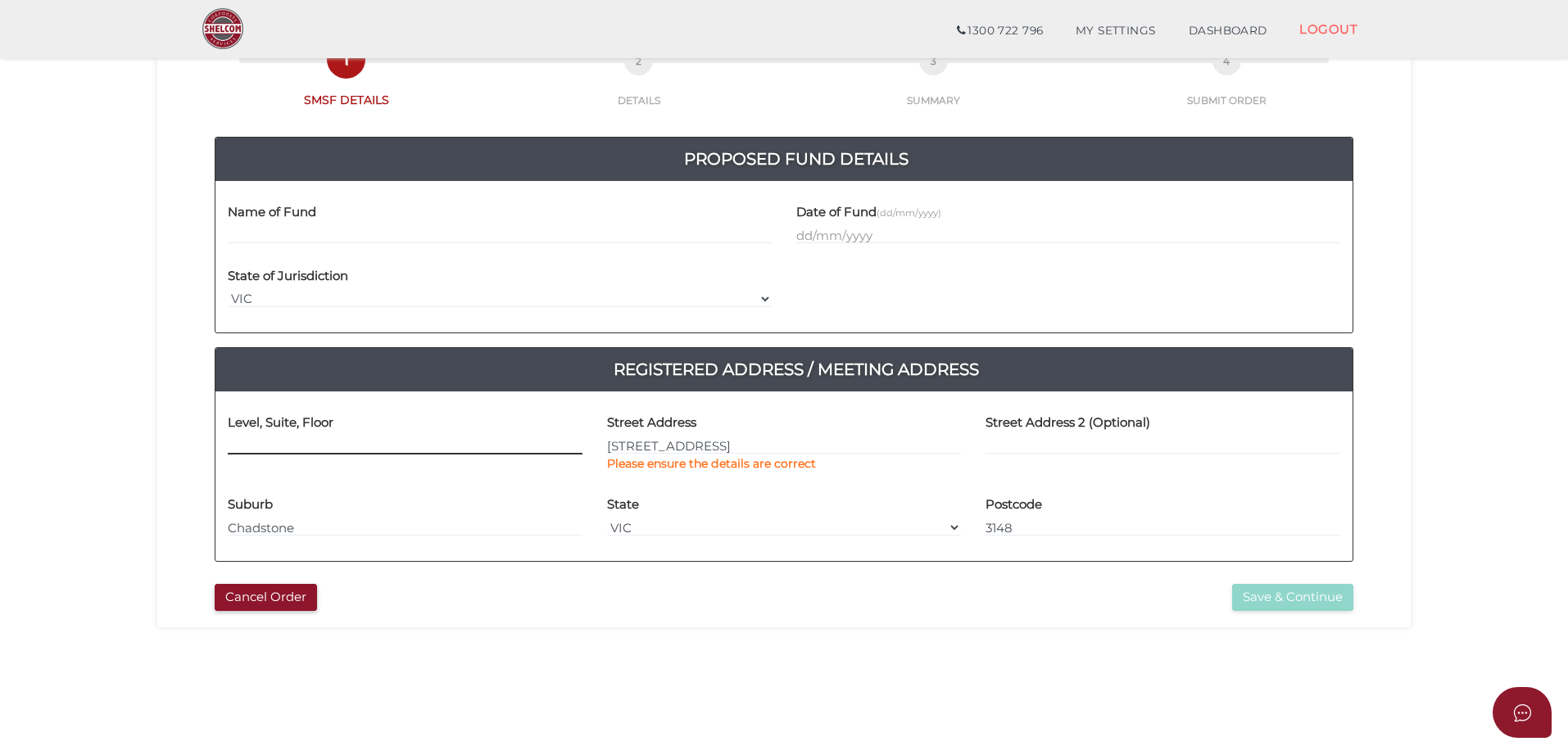
click at [490, 442] on input at bounding box center [405, 446] width 355 height 18
paste input "[STREET_ADDRESS][PERSON_NAME]"
type input "[STREET_ADDRESS][PERSON_NAME]"
click at [315, 226] on label "Name of Fund" at bounding box center [272, 209] width 89 height 34
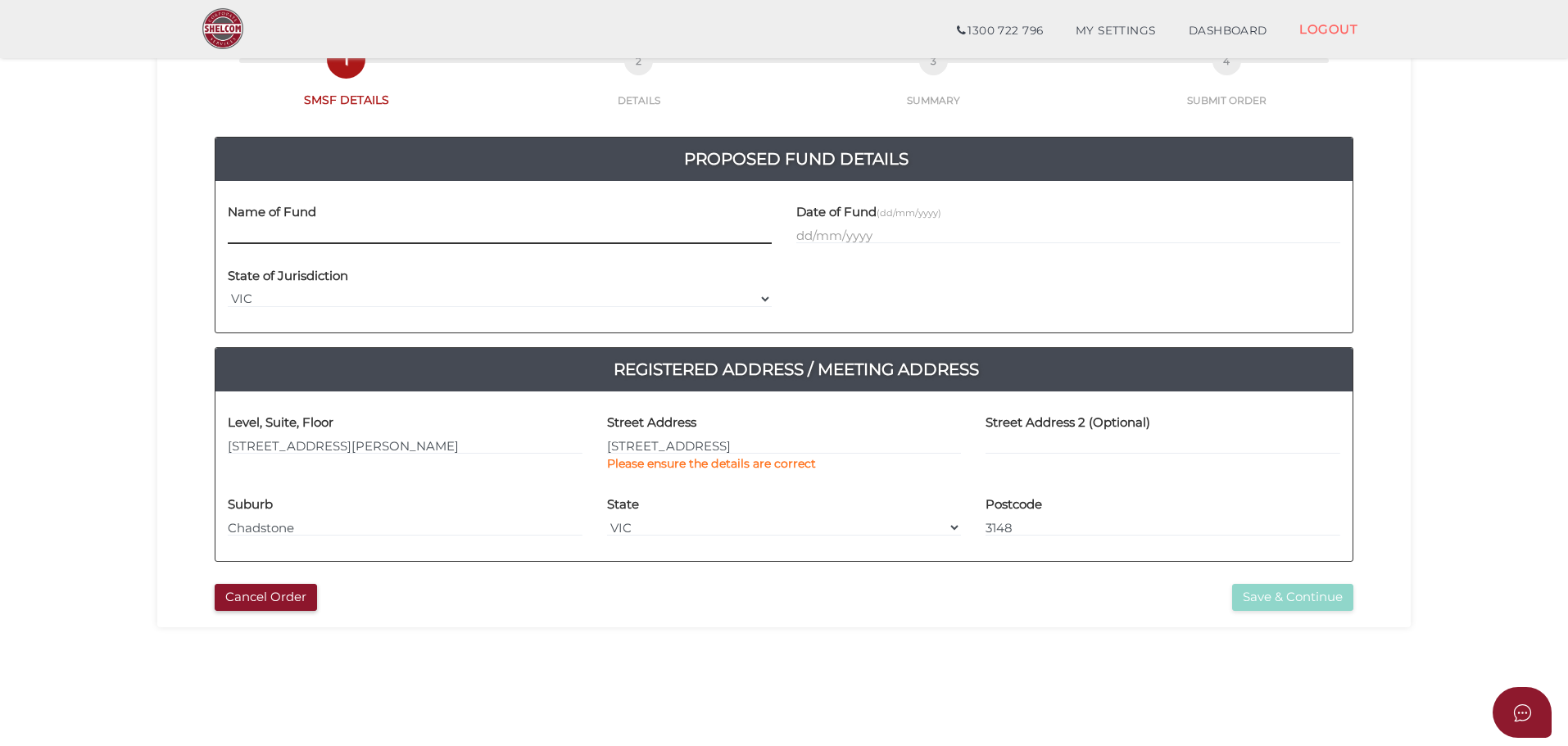
click at [315, 235] on input "text" at bounding box center [499, 235] width 544 height 18
click at [251, 234] on input "text" at bounding box center [499, 235] width 544 height 18
click at [301, 240] on input "text" at bounding box center [499, 235] width 544 height 18
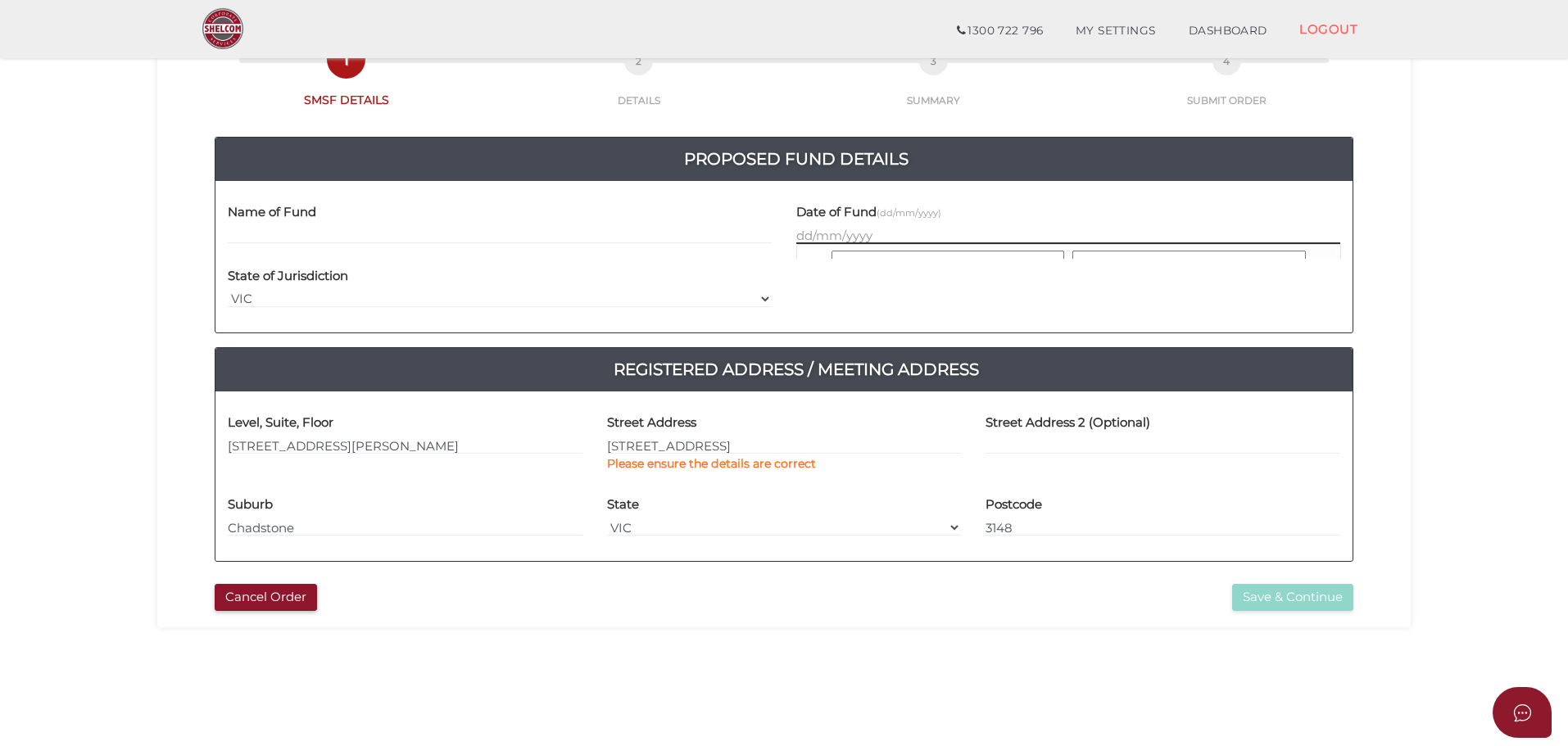
click at [838, 234] on input "text" at bounding box center [1068, 235] width 544 height 18
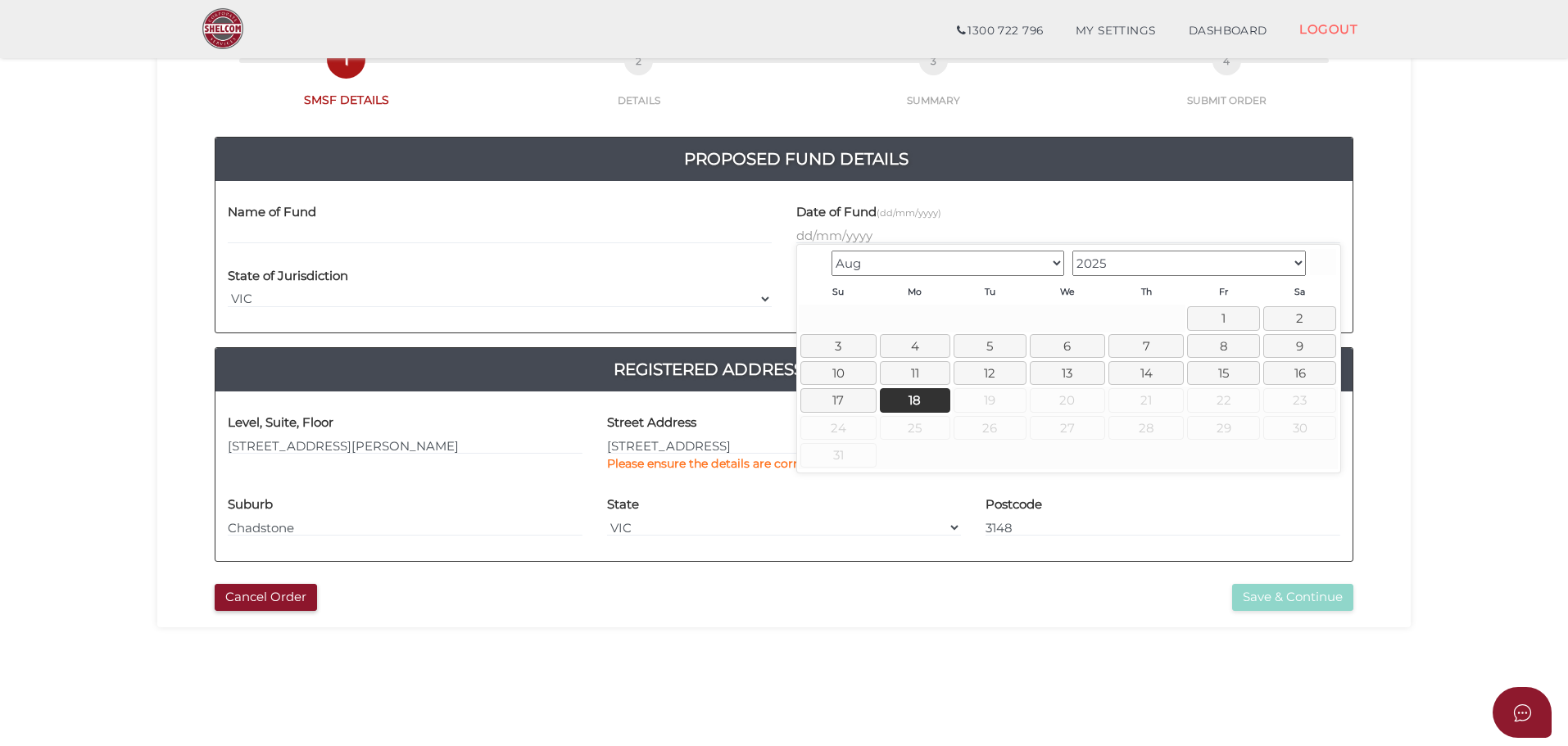
click at [1058, 270] on select "May Jun [DATE] Aug" at bounding box center [947, 263] width 233 height 26
click at [979, 311] on link "1" at bounding box center [995, 318] width 73 height 24
type input "[DATE]"
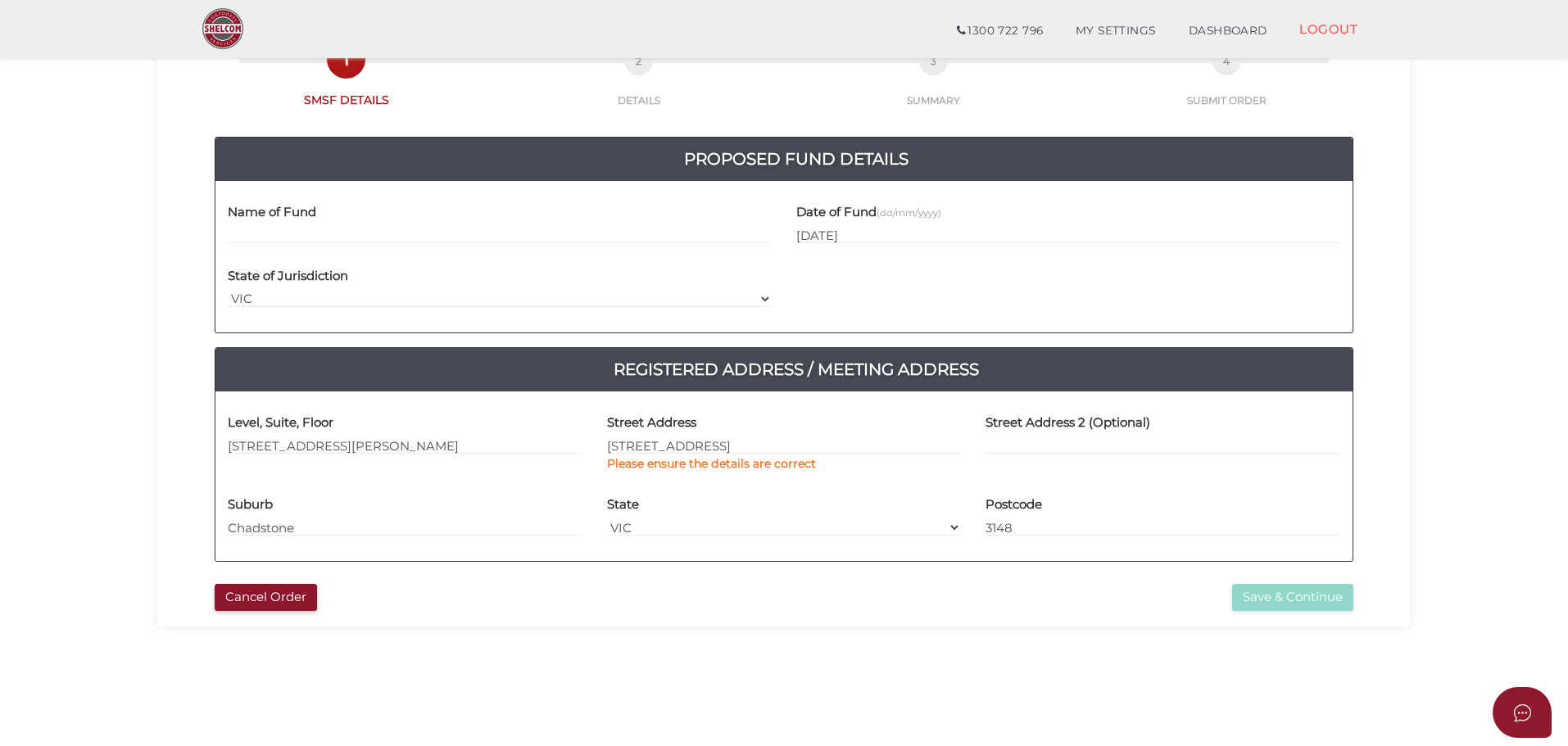
click at [315, 248] on div "Name of Fund" at bounding box center [500, 225] width 569 height 64
click at [295, 237] on input "text" at bounding box center [499, 235] width 544 height 18
click at [275, 237] on input "text" at bounding box center [499, 235] width 544 height 18
click at [250, 235] on input "text" at bounding box center [499, 235] width 544 height 18
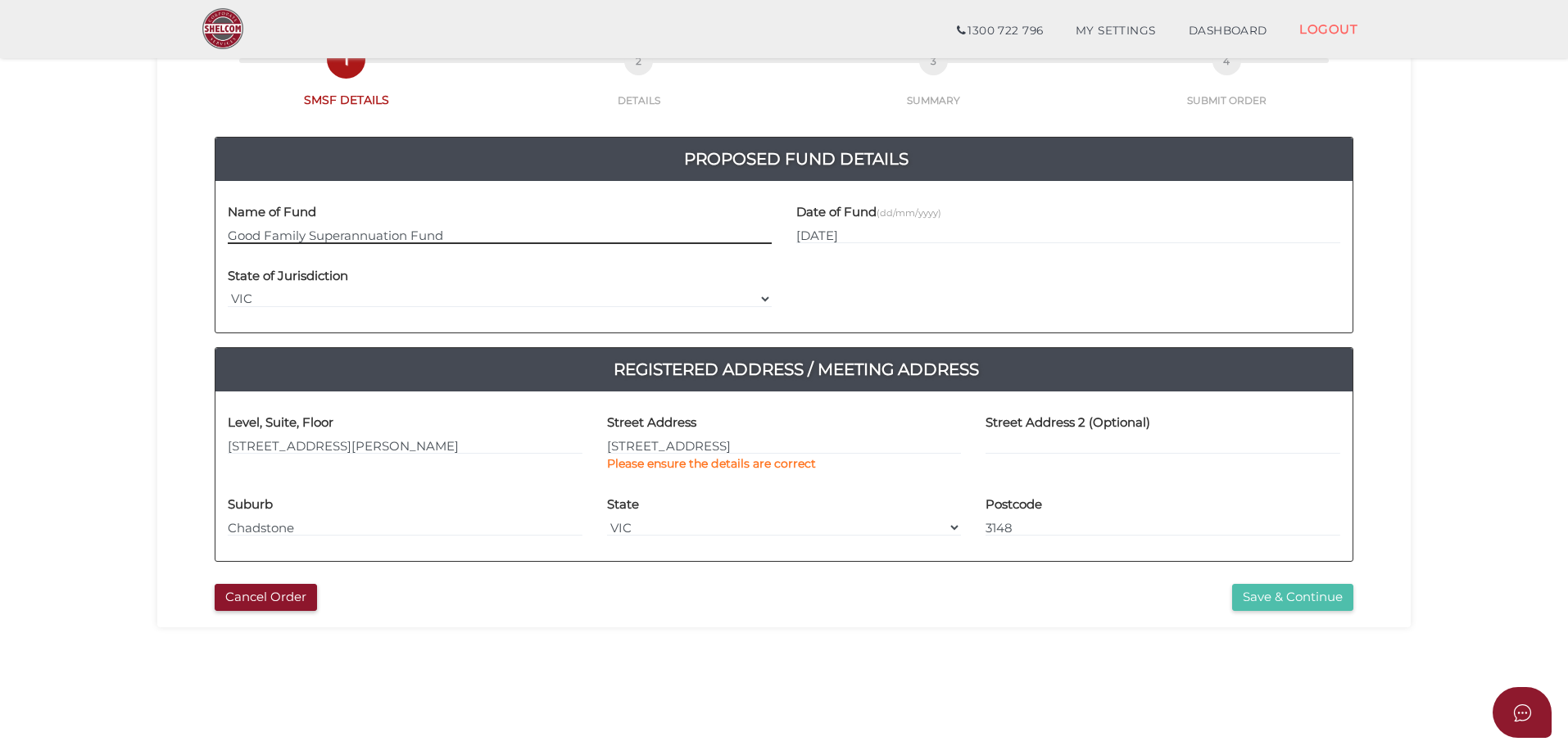
type input "Good Family Superannuation Fund"
click at [1324, 594] on button "Save & Continue" at bounding box center [1292, 598] width 122 height 27
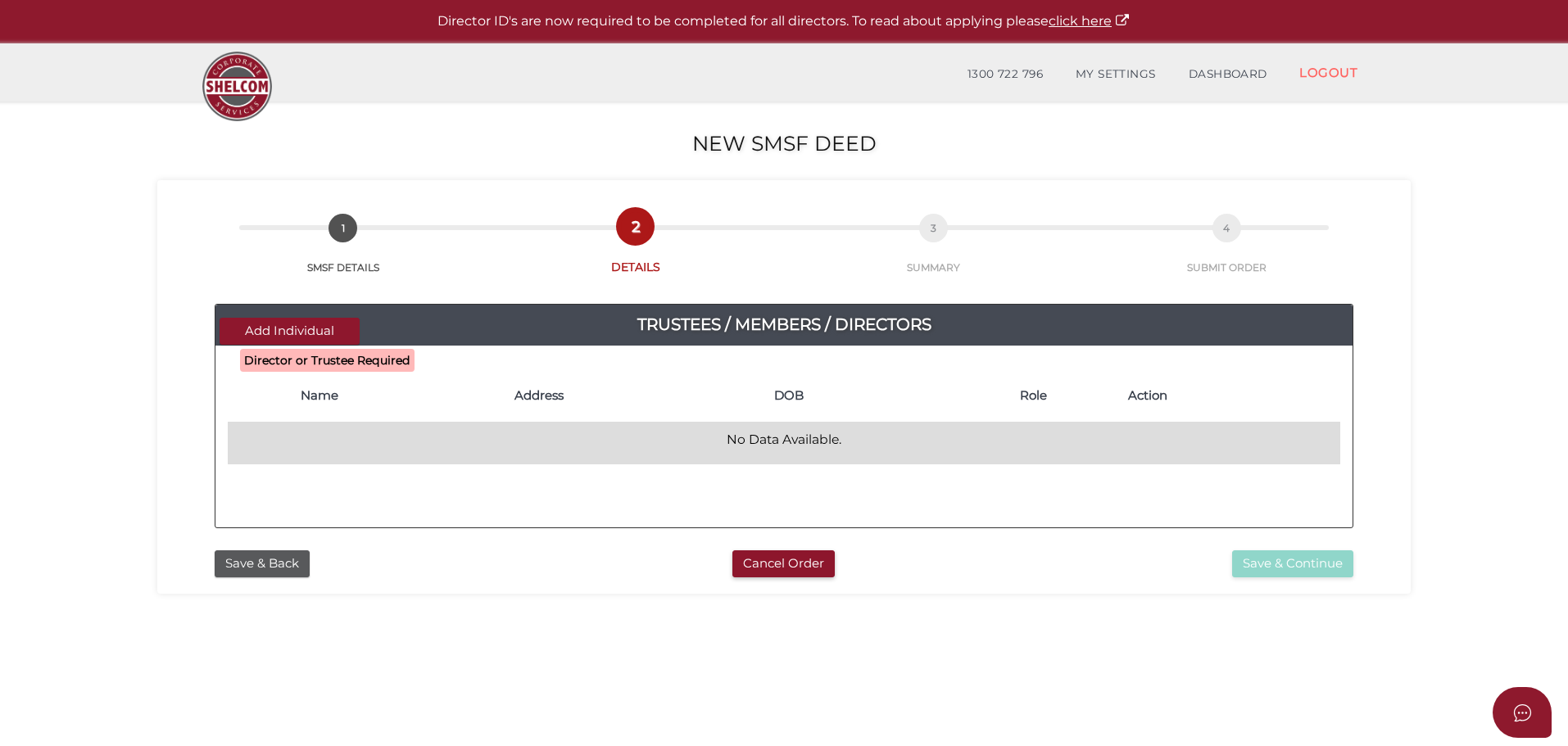
click at [320, 442] on p "No Data Available." at bounding box center [784, 440] width 1099 height 18
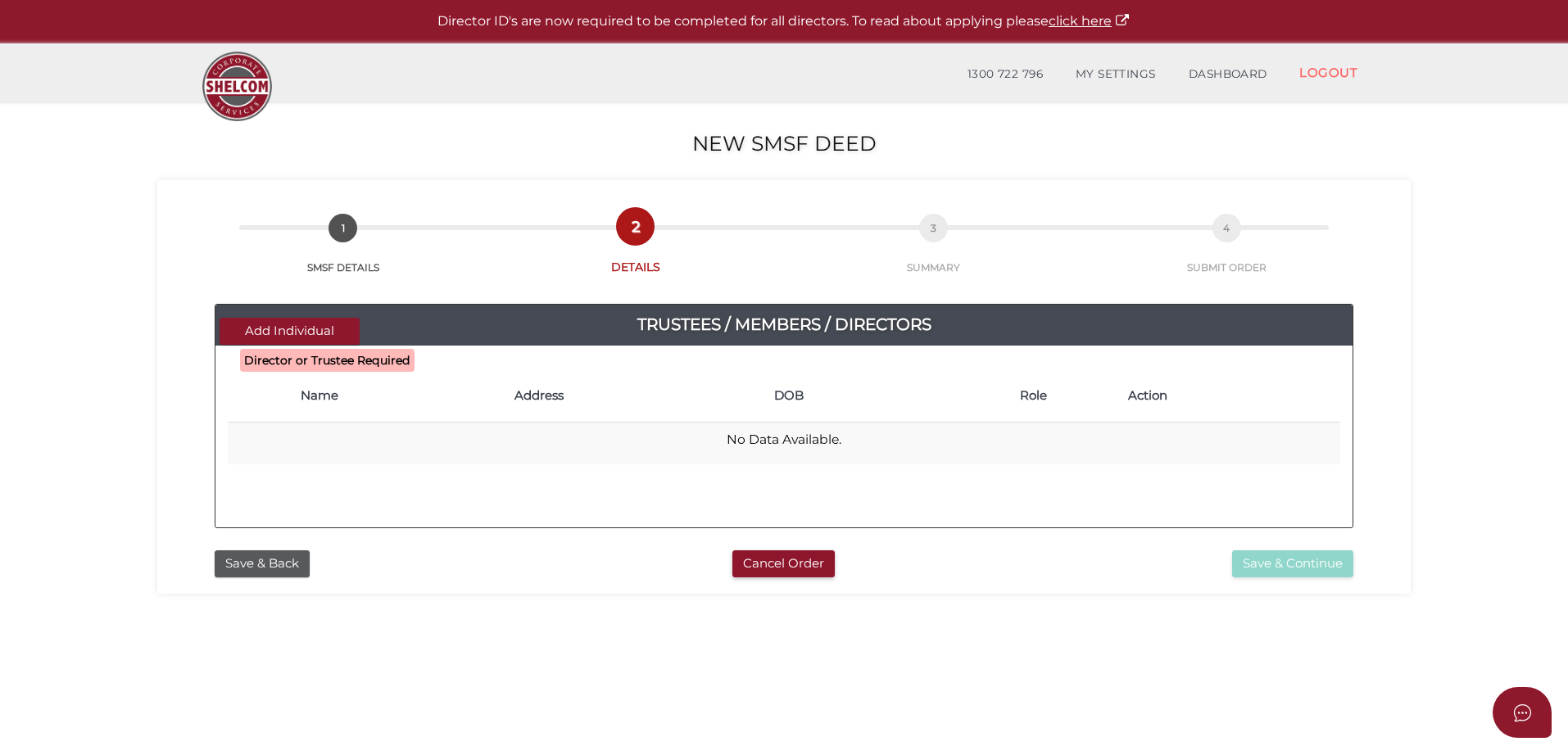
click at [303, 362] on b "Director or Trustee Required" at bounding box center [327, 360] width 166 height 15
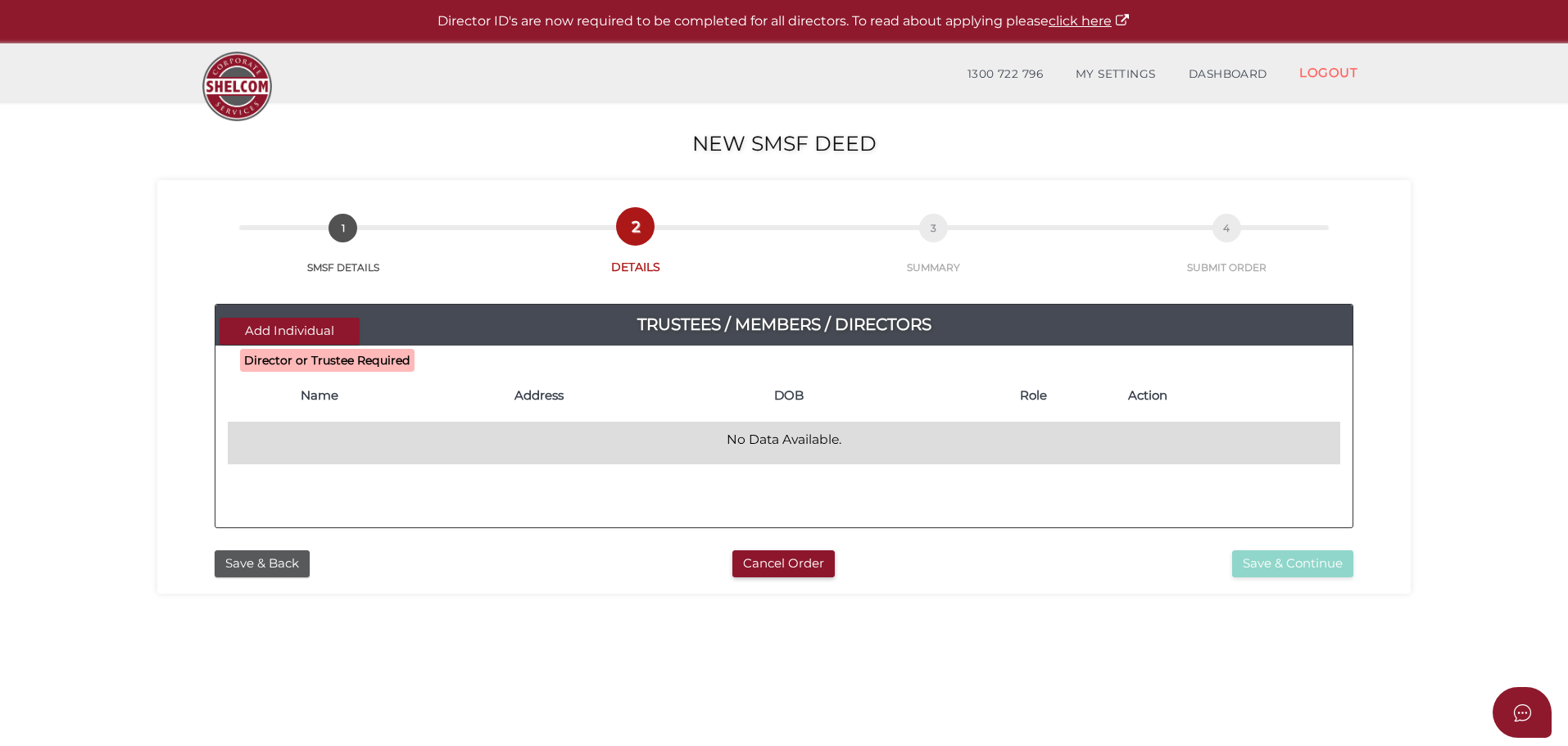
click at [315, 449] on p "No Data Available." at bounding box center [784, 440] width 1099 height 18
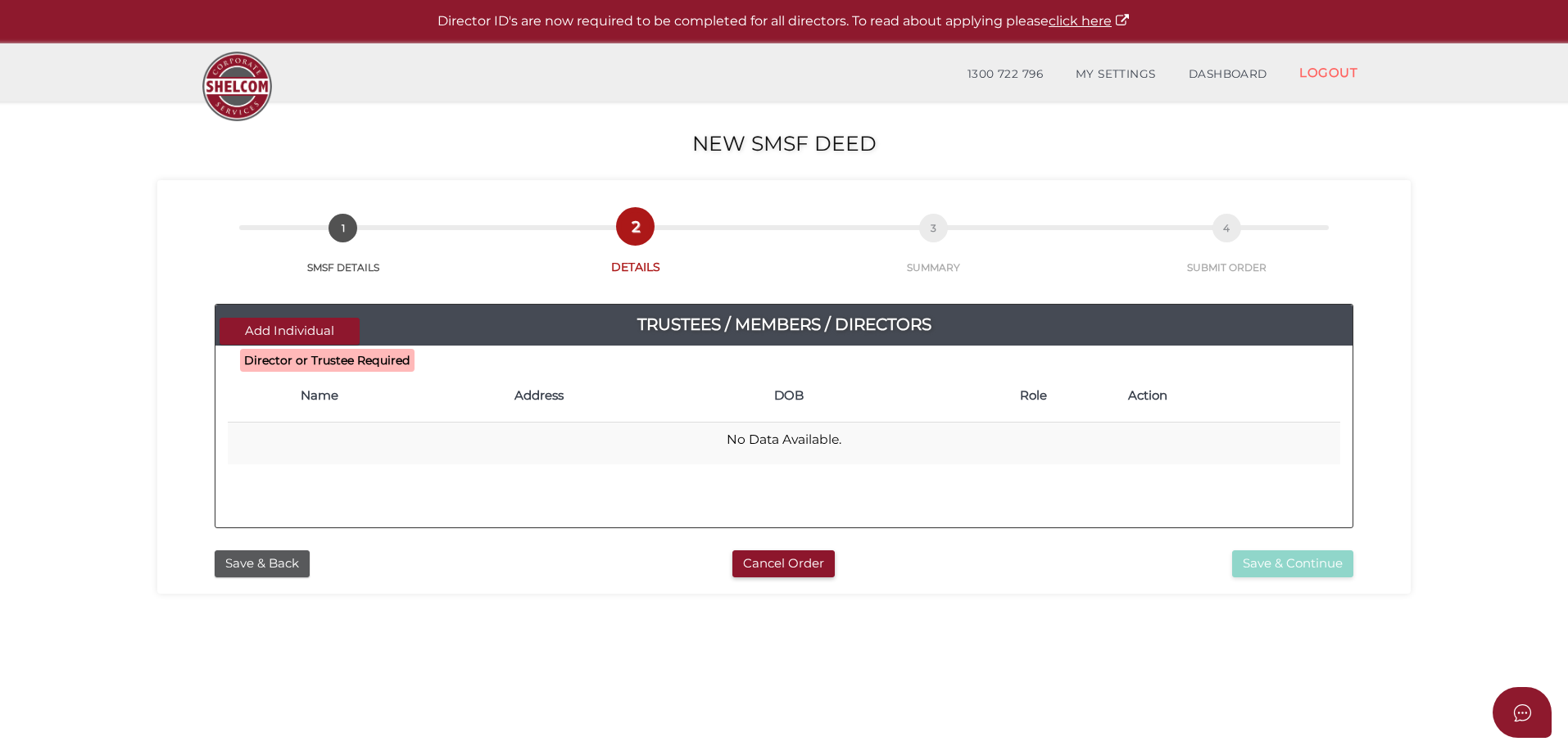
click at [302, 359] on b "Director or Trustee Required" at bounding box center [327, 360] width 166 height 15
click at [277, 335] on button "Add Individual" at bounding box center [289, 332] width 140 height 27
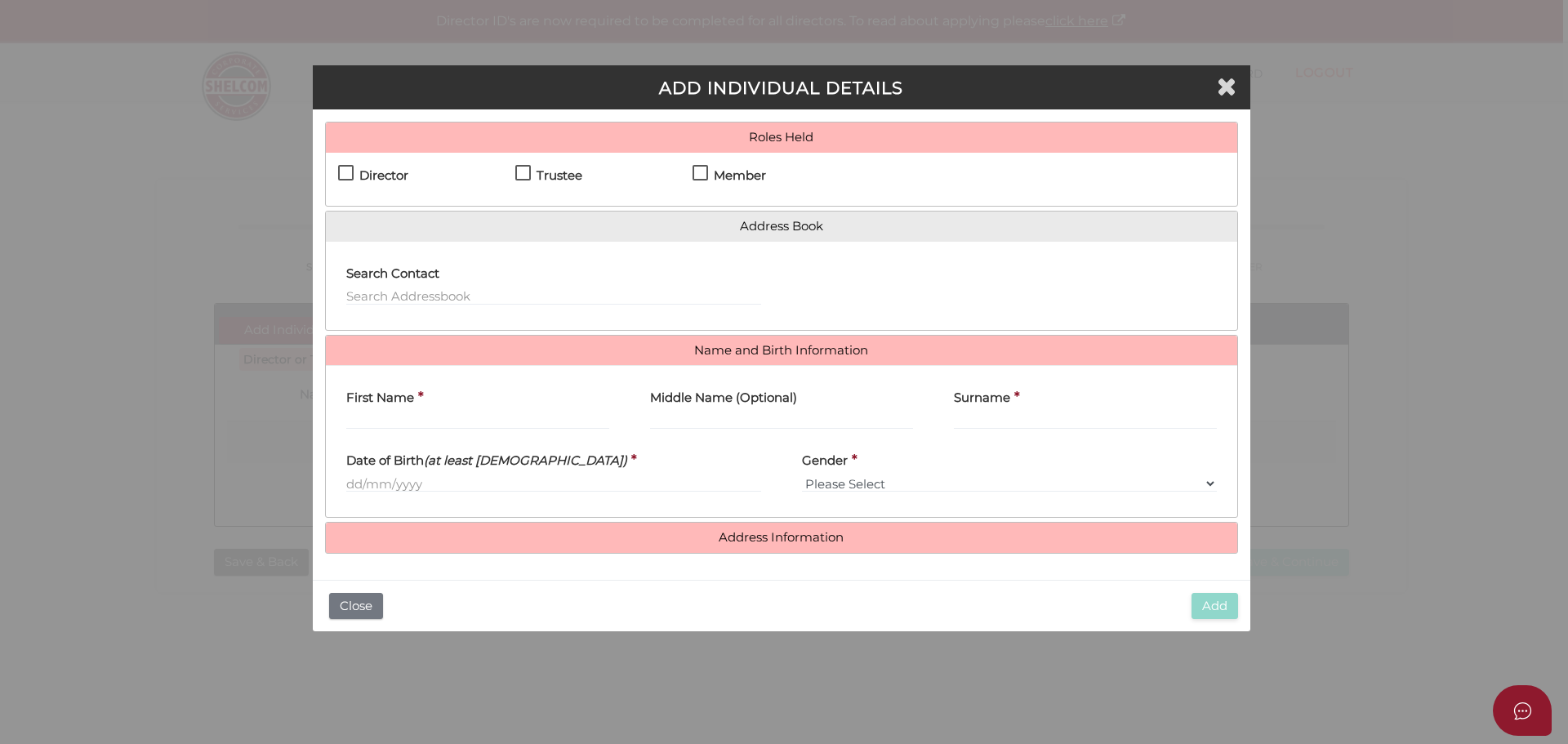
click at [349, 176] on label "Director" at bounding box center [373, 179] width 70 height 20
checkbox input "true"
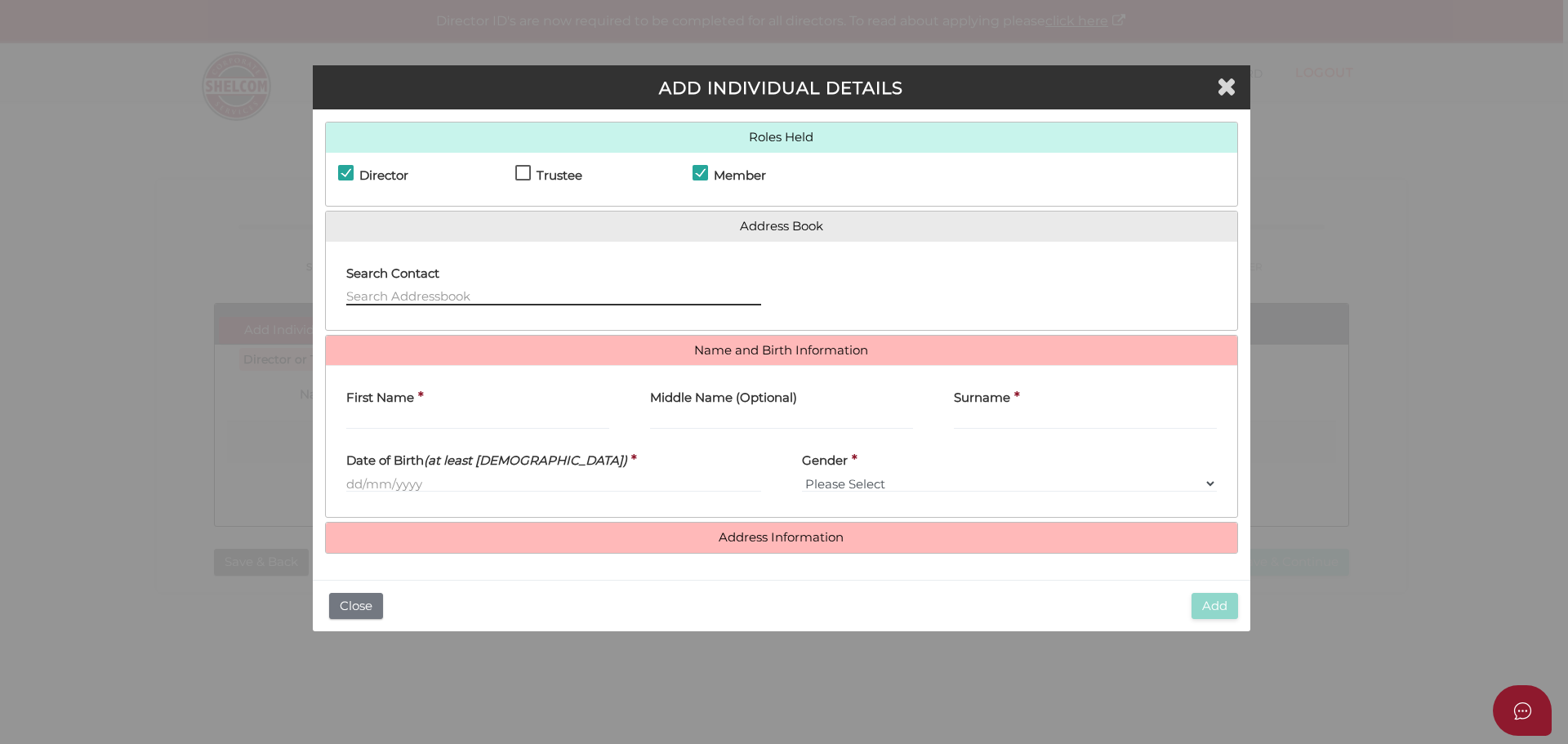
click at [404, 294] on input "text" at bounding box center [553, 296] width 415 height 18
click at [373, 427] on input "First Name" at bounding box center [478, 421] width 263 height 18
click at [1030, 422] on input "Surname" at bounding box center [1085, 421] width 263 height 18
click at [349, 491] on input "text" at bounding box center [553, 484] width 415 height 18
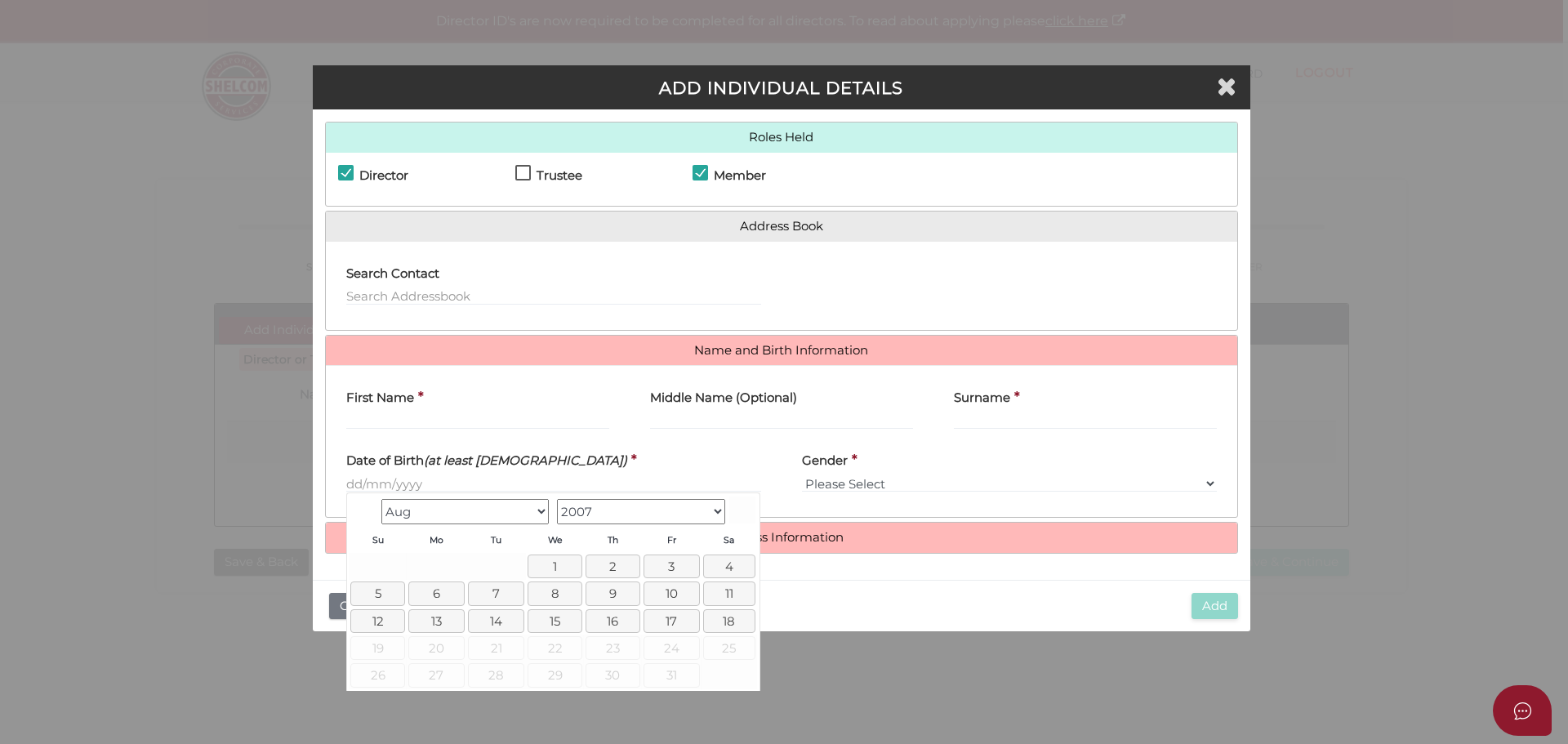
click at [148, 232] on div "ADD INDIVIDUAL DETAILS Roles Held Director Trustee Member Address Book Search C…" at bounding box center [784, 372] width 1568 height 744
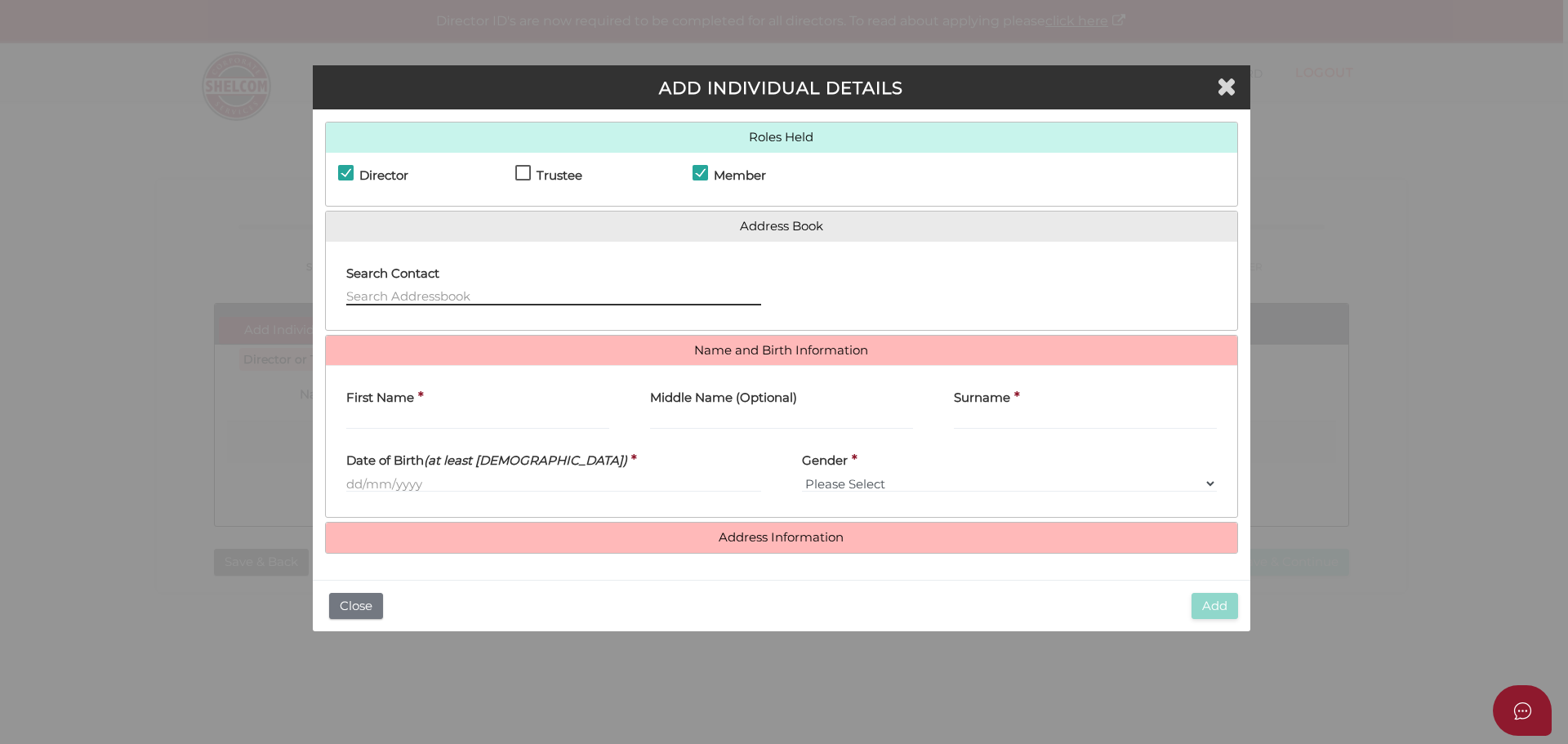
click at [384, 295] on input "text" at bounding box center [553, 296] width 415 height 18
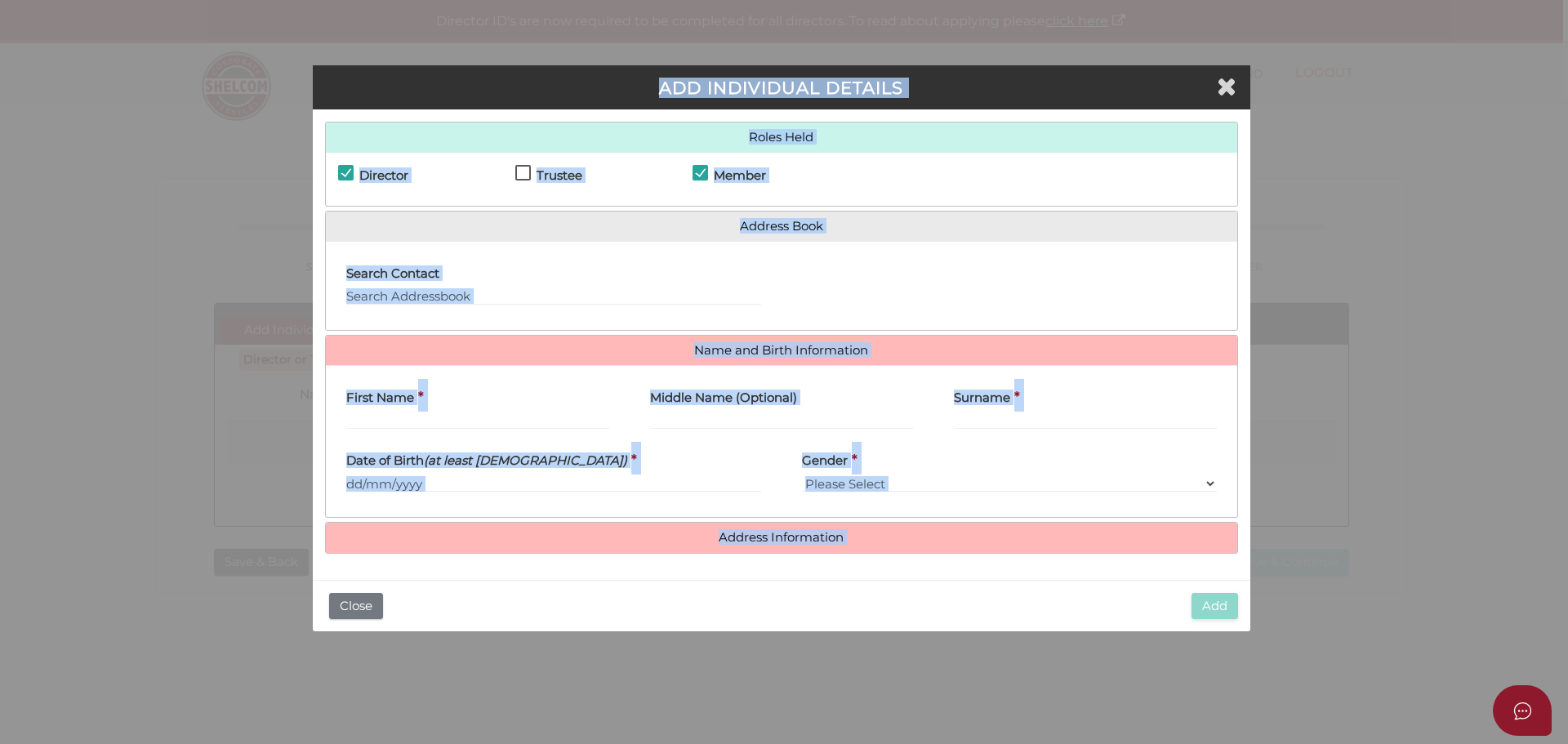
drag, startPoint x: 506, startPoint y: 93, endPoint x: 1191, endPoint y: 674, distance: 898.2
click at [1191, 674] on div "ADD INDIVIDUAL DETAILS Roles Held Director Trustee Member Address Book Search C…" at bounding box center [784, 372] width 1568 height 744
click at [921, 93] on h3 "ADD INDIVIDUAL DETAILS" at bounding box center [781, 88] width 913 height 19
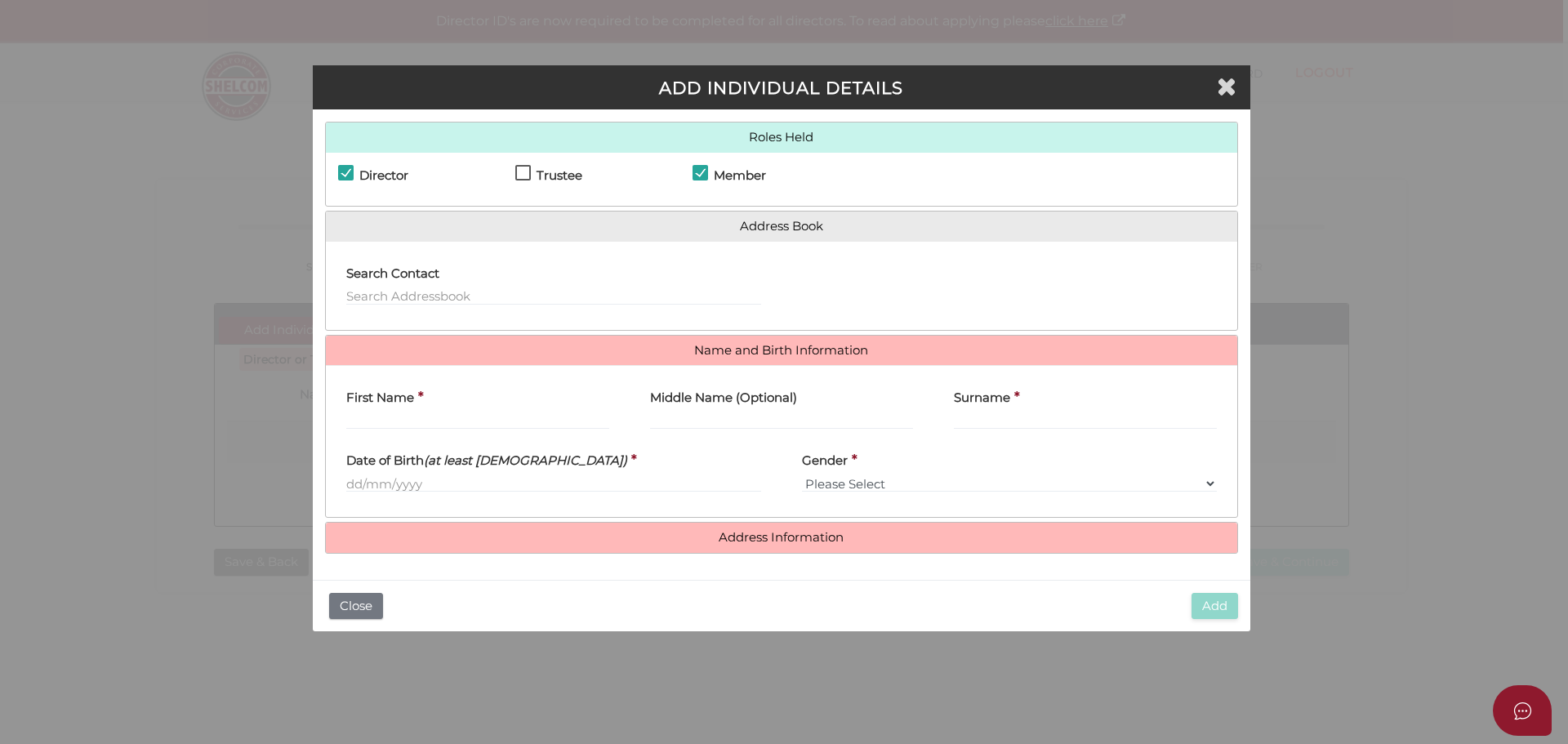
click at [921, 93] on h3 "ADD INDIVIDUAL DETAILS" at bounding box center [781, 88] width 913 height 19
click at [1143, 93] on h3 "ADD INDIVIDUAL DETAILS" at bounding box center [781, 88] width 913 height 19
click at [1233, 89] on icon "Close" at bounding box center [1227, 86] width 20 height 25
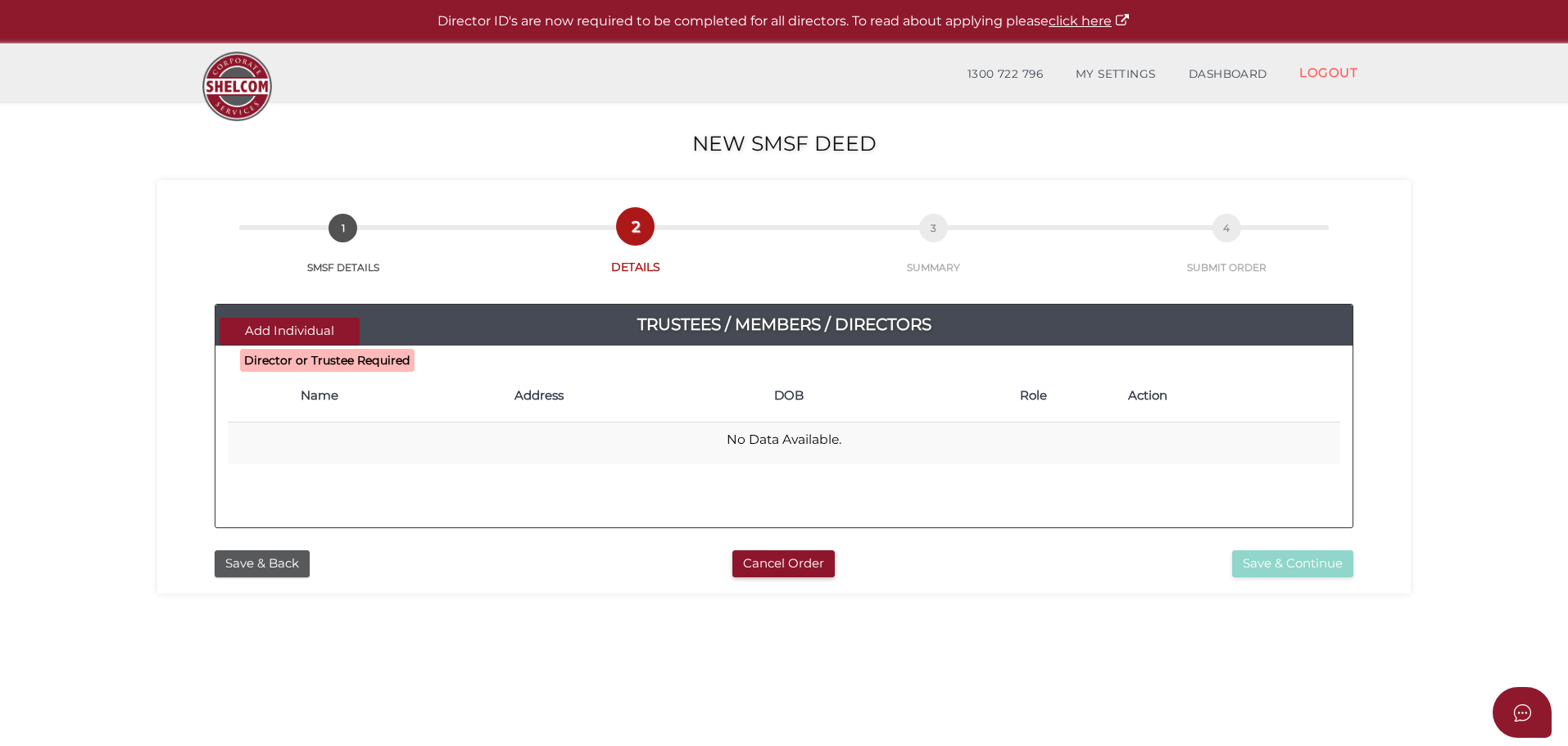
click at [127, 270] on section "New SMSF Deed 9bec49457360e2385b10a0b04944752a 1 SMSF DETAILS 2 DETAILS 3 SUMMA…" at bounding box center [784, 611] width 1568 height 1018
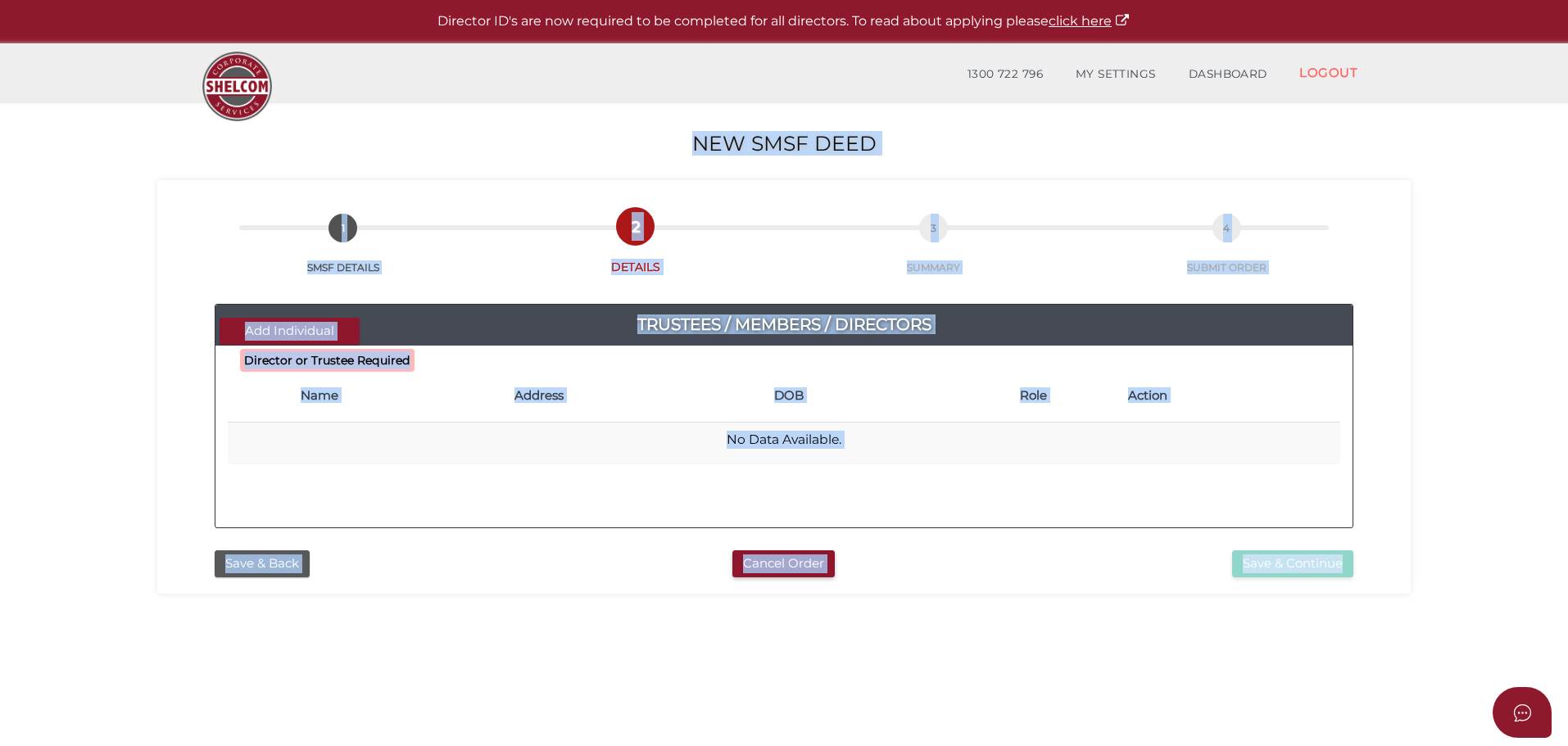
drag, startPoint x: 106, startPoint y: 117, endPoint x: 1157, endPoint y: 702, distance: 1202.8
click at [1157, 702] on section "New SMSF Deed 9bec49457360e2385b10a0b04944752a 1 SMSF DETAILS 2 DETAILS 3 SUMMA…" at bounding box center [784, 611] width 1568 height 1018
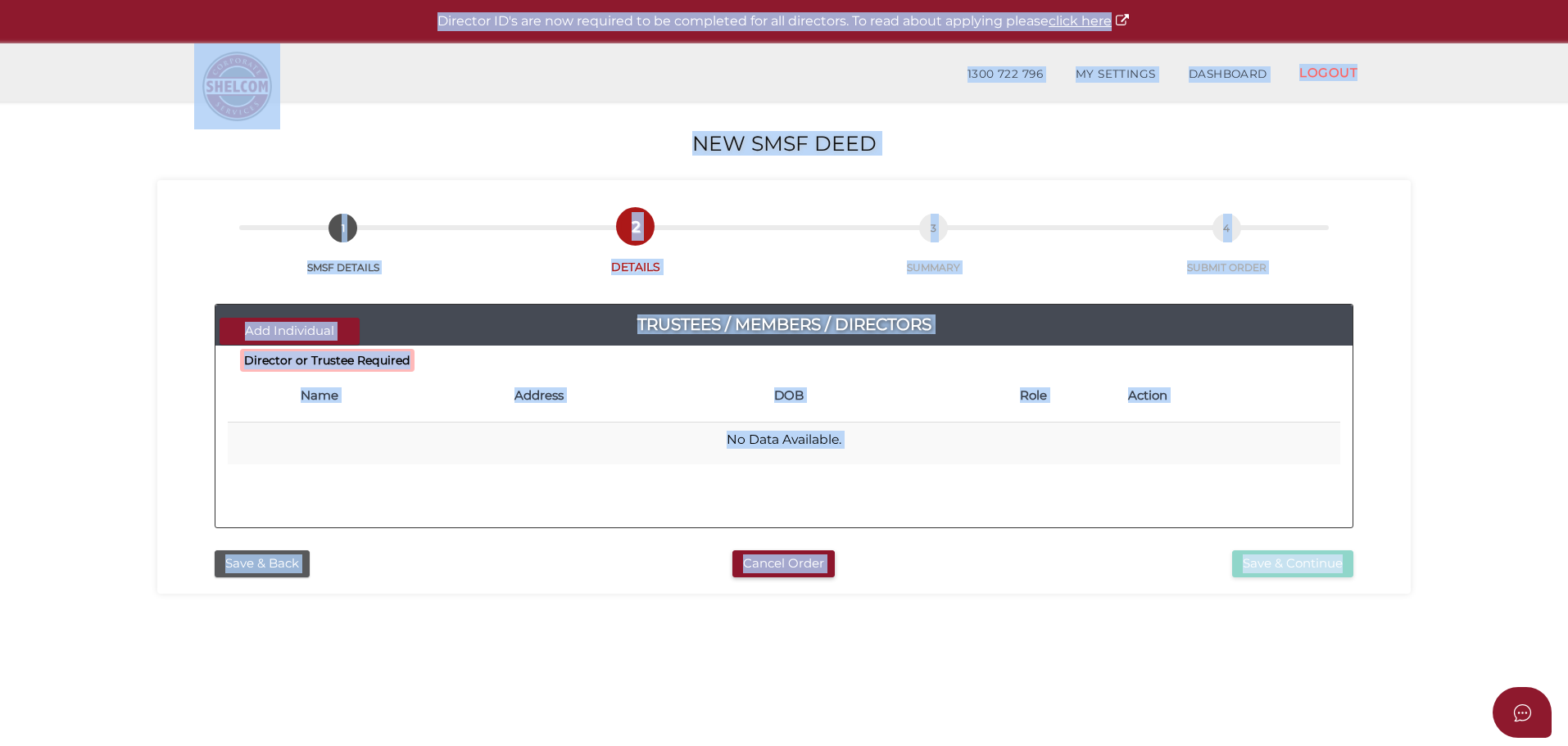
drag, startPoint x: 1324, startPoint y: 667, endPoint x: 95, endPoint y: -19, distance: 1407.5
click at [95, 0] on html "Shelcom is loading Processing Payment...Please Wait... Director ID's are now re…" at bounding box center [784, 373] width 1568 height 746
click at [338, 13] on p "Director ID's are now required to be completed for all directors. To read about…" at bounding box center [784, 21] width 1486 height 19
drag, startPoint x: 325, startPoint y: 15, endPoint x: 1361, endPoint y: 654, distance: 1217.2
click at [1361, 654] on div "Director ID's are now required to be completed for all directors. To read about…" at bounding box center [784, 591] width 1568 height 1183
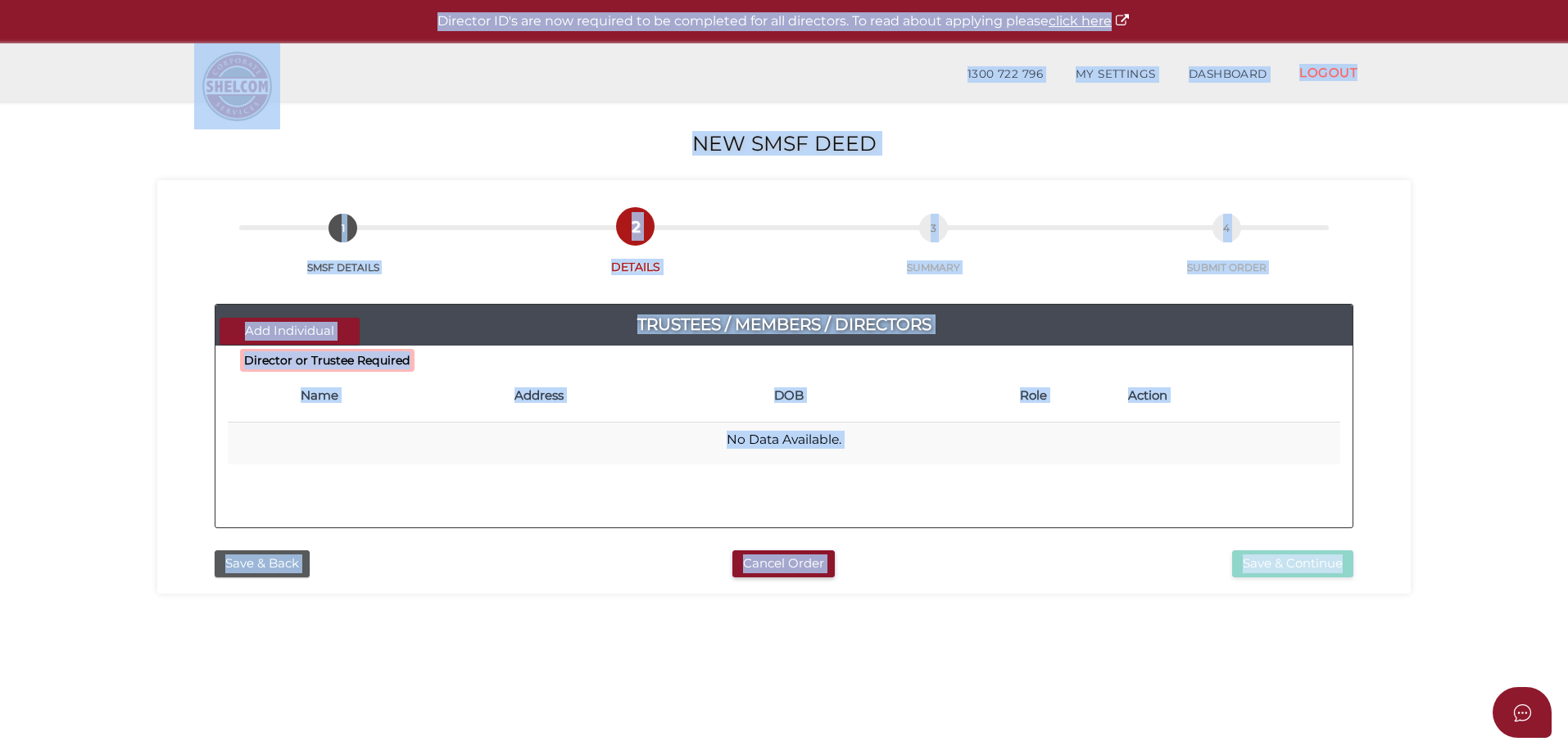
click at [1361, 654] on section "New SMSF Deed 9bec49457360e2385b10a0b04944752a 1 SMSF DETAILS 2 DETAILS 3 SUMMA…" at bounding box center [784, 611] width 1568 height 1018
drag, startPoint x: 1344, startPoint y: 674, endPoint x: 242, endPoint y: -4, distance: 1293.9
click at [242, 0] on html "Shelcom is loading Processing Payment...Please Wait... Director ID's are now re…" at bounding box center [784, 373] width 1568 height 746
click at [371, 20] on p "Director ID's are now required to be completed for all directors. To read about…" at bounding box center [784, 21] width 1486 height 19
drag, startPoint x: 336, startPoint y: 20, endPoint x: 1288, endPoint y: 673, distance: 1154.4
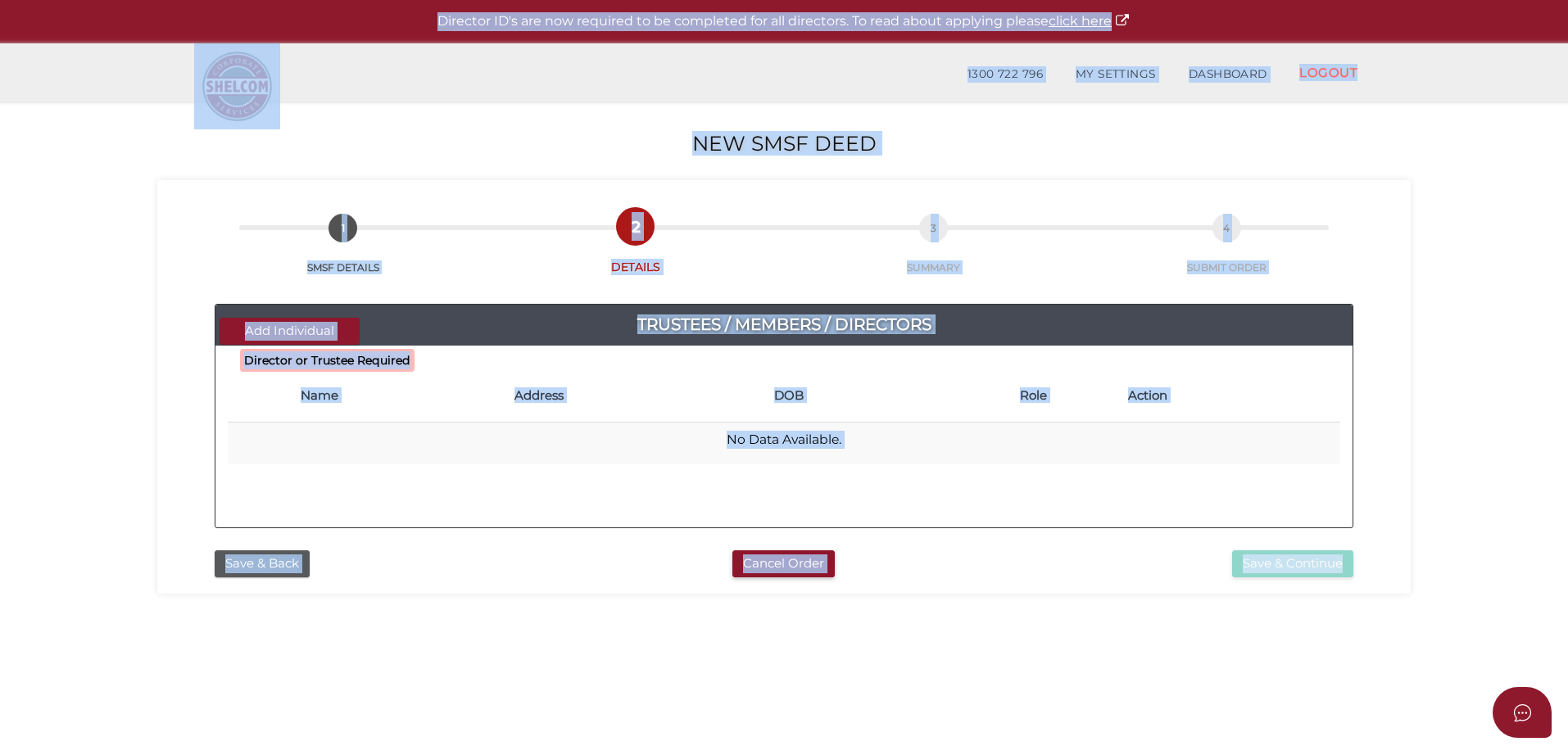
click at [1288, 673] on div "Director ID's are now required to be completed for all directors. To read about…" at bounding box center [784, 591] width 1568 height 1183
click at [395, 9] on div "Director ID's are now required to be completed for all directors. To read about…" at bounding box center [784, 21] width 1568 height 43
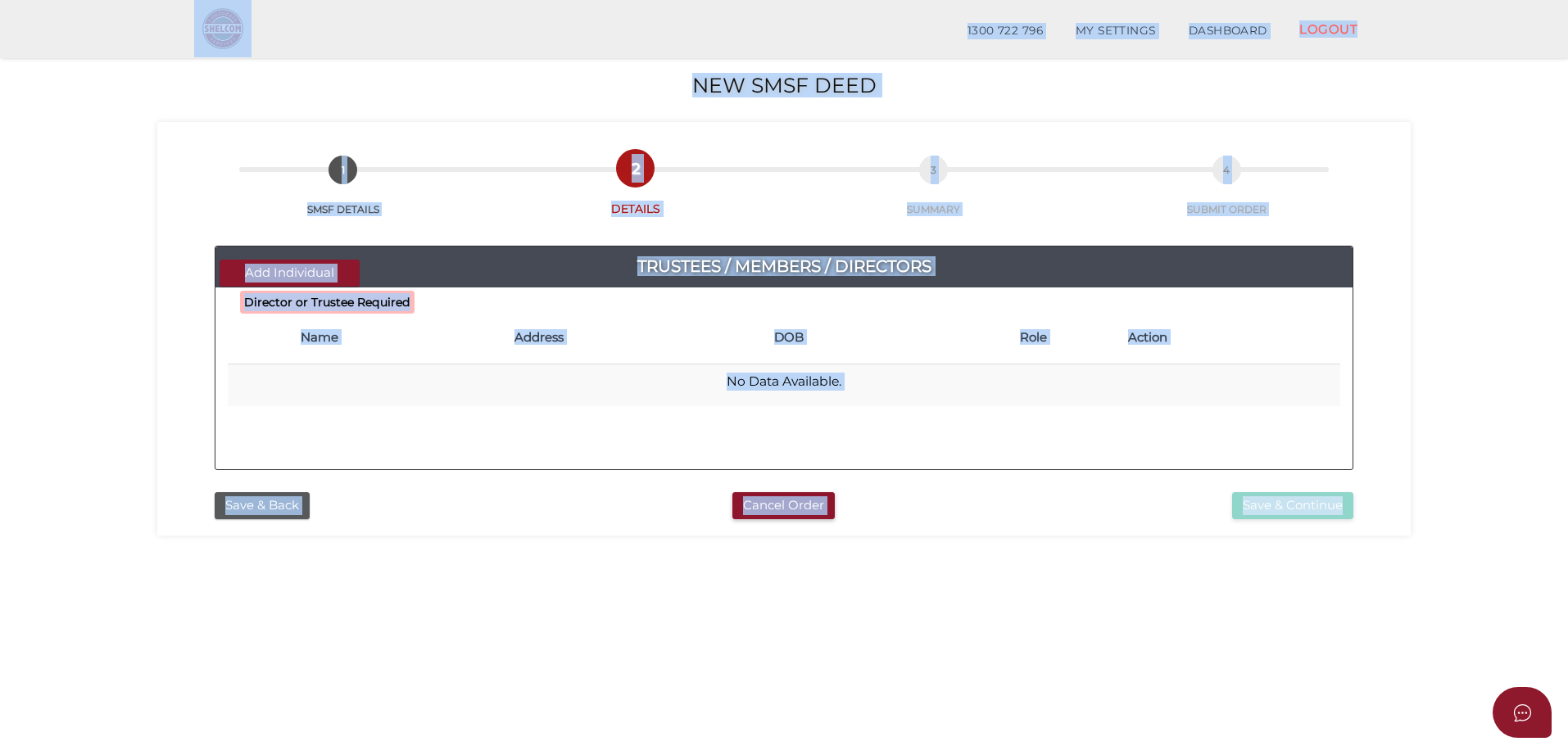
scroll to position [378, 0]
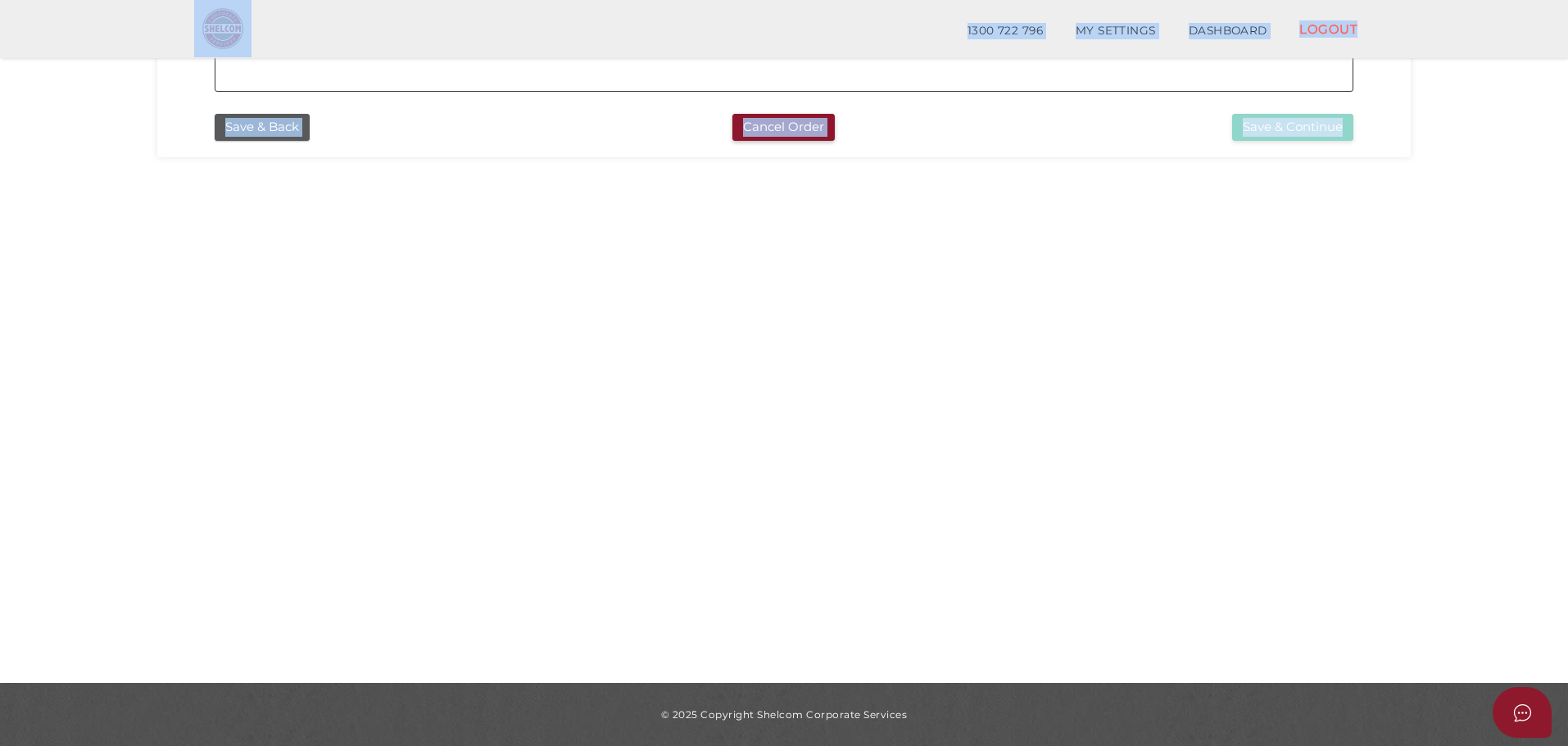
drag, startPoint x: 369, startPoint y: 16, endPoint x: 1235, endPoint y: 671, distance: 1085.8
click at [1235, 671] on div "Director ID's are now required to be completed for all directors. To read about…" at bounding box center [784, 184] width 1568 height 1124
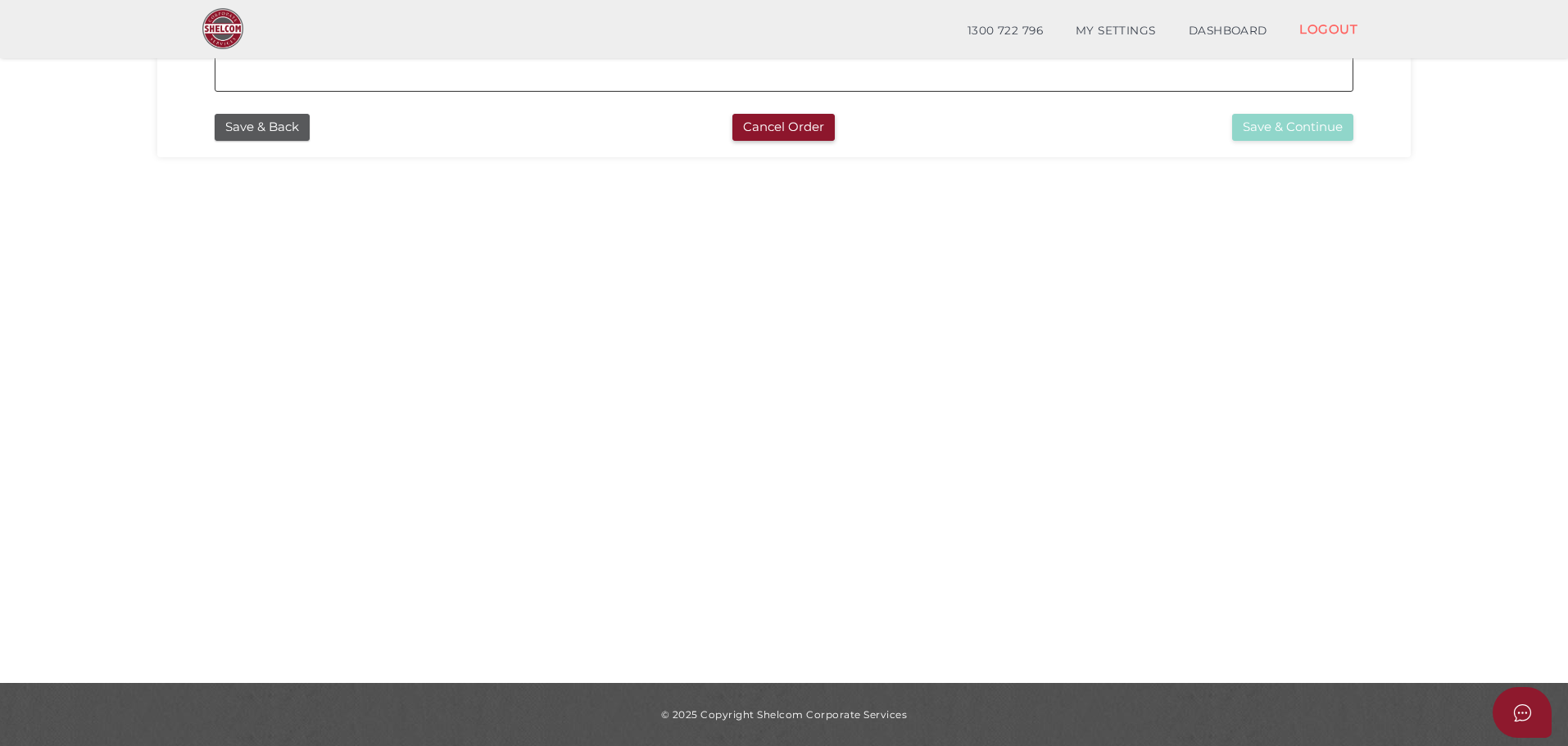
click at [929, 705] on div "© 2025 Copyright Shelcom Corporate Services" at bounding box center [784, 714] width 1568 height 63
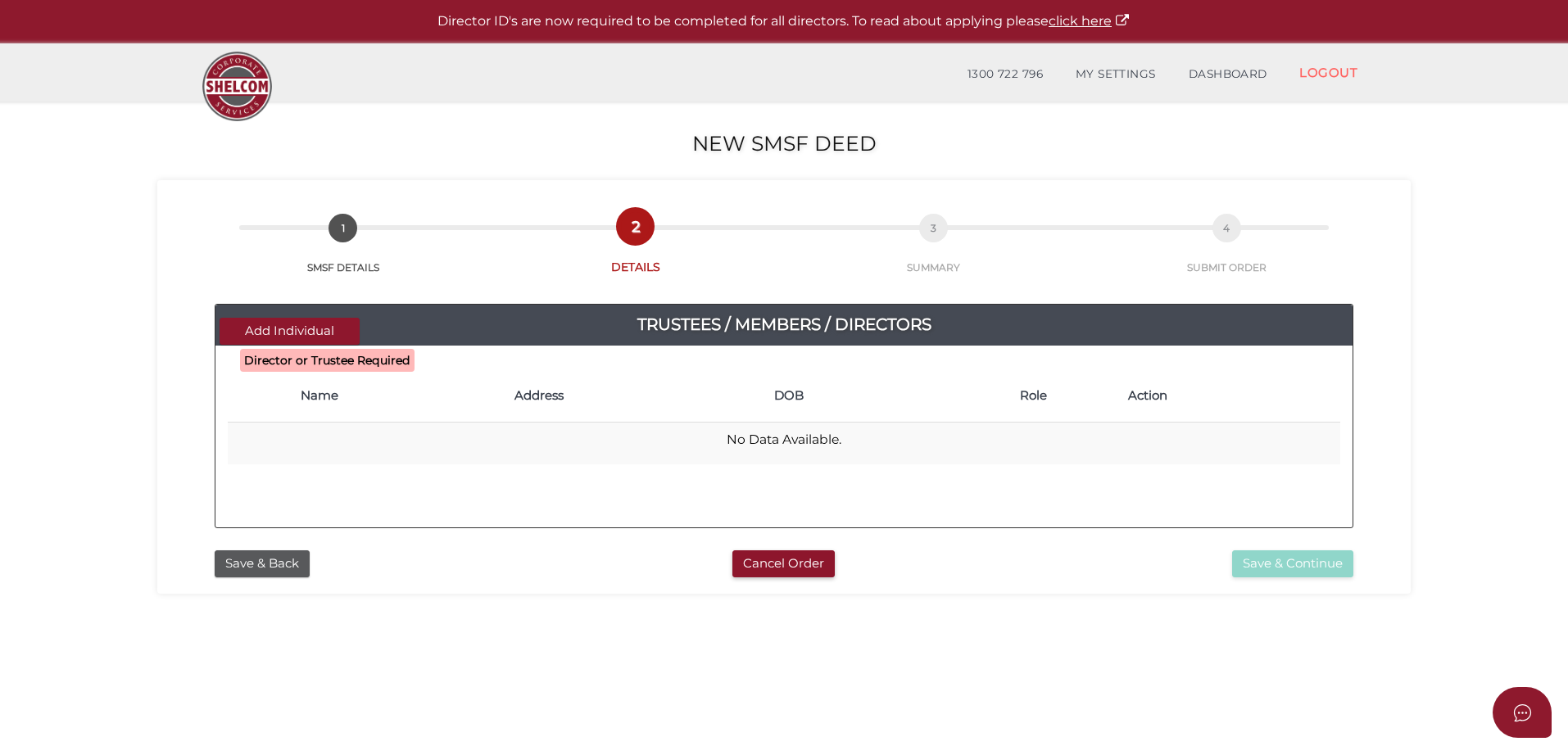
drag, startPoint x: 930, startPoint y: 721, endPoint x: 368, endPoint y: -88, distance: 985.1
click at [368, 0] on html "Shelcom is loading Processing Payment...Please Wait... Director ID's are now re…" at bounding box center [784, 373] width 1568 height 746
click at [325, 4] on div "Director ID's are now required to be completed for all directors. To read about…" at bounding box center [784, 21] width 1568 height 43
drag, startPoint x: 922, startPoint y: 713, endPoint x: 263, endPoint y: -84, distance: 1034.2
click at [263, 0] on html "Shelcom is loading Processing Payment...Please Wait... Director ID's are now re…" at bounding box center [784, 373] width 1568 height 746
